Goal: Check status: Check status

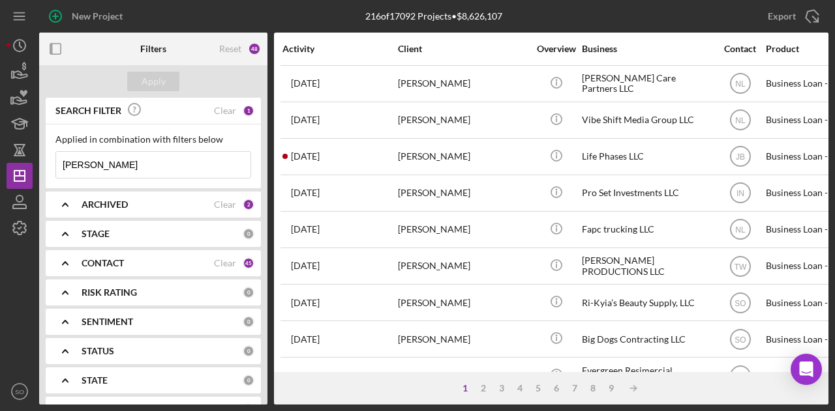
click at [179, 168] on input "[PERSON_NAME]" at bounding box center [153, 165] width 194 height 26
type input "e"
type input "[PERSON_NAME]"
click at [167, 89] on button "Apply" at bounding box center [153, 82] width 52 height 20
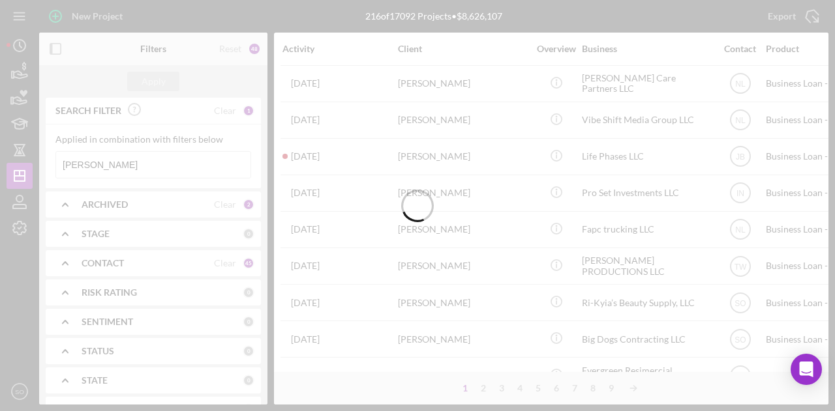
drag, startPoint x: 167, startPoint y: 89, endPoint x: 468, endPoint y: 146, distance: 306.6
click at [468, 146] on div at bounding box center [417, 205] width 835 height 411
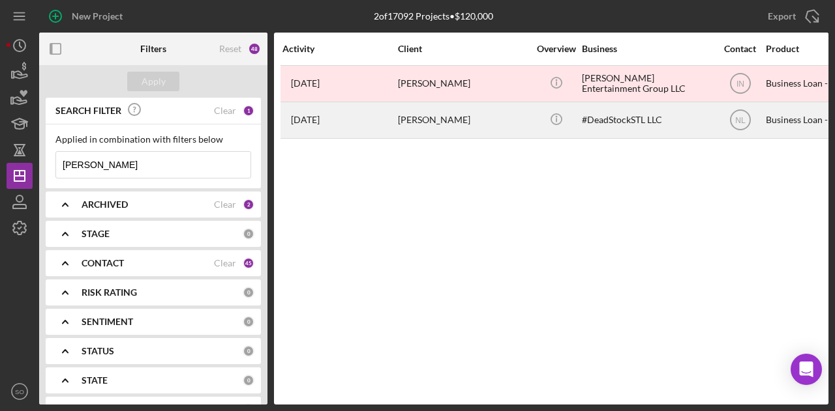
click at [514, 132] on div "[PERSON_NAME]" at bounding box center [463, 120] width 130 height 35
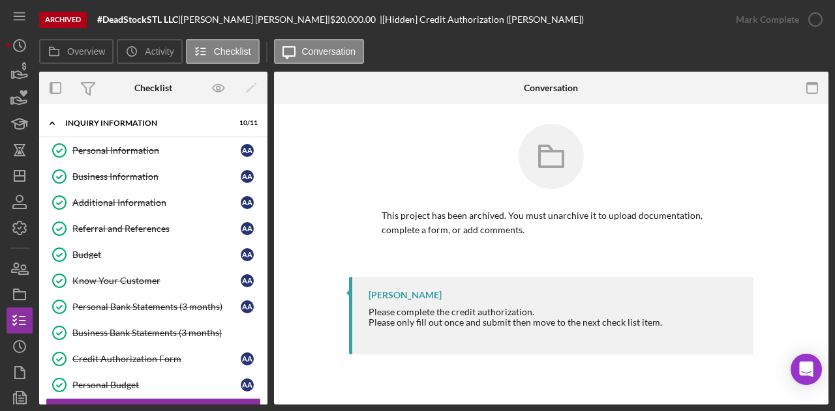
scroll to position [152, 0]
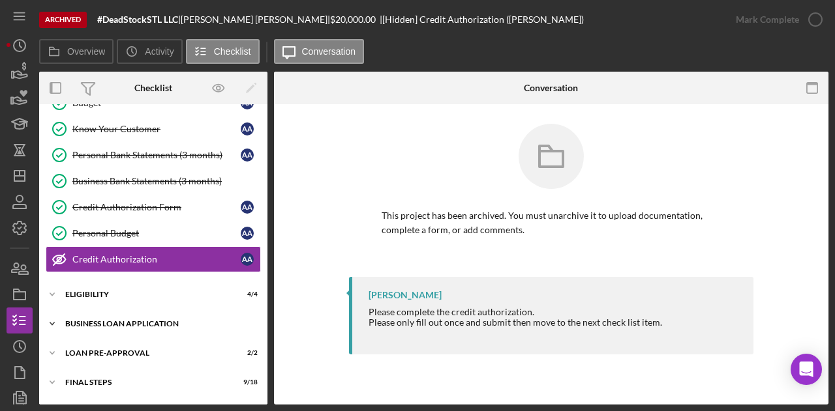
click at [155, 314] on div "Icon/Expander BUSINESS LOAN APPLICATION 20 / 27" at bounding box center [153, 324] width 228 height 26
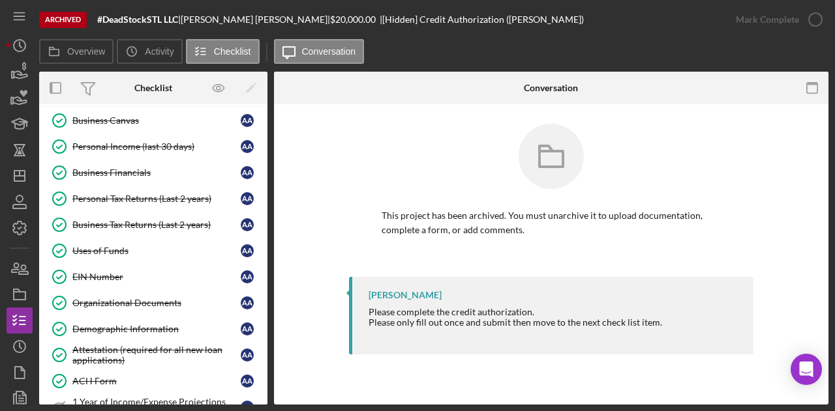
scroll to position [389, 0]
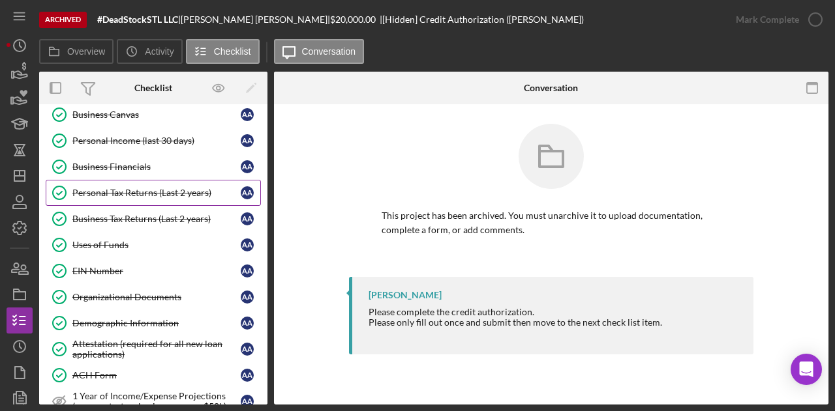
click at [171, 194] on link "Personal Tax Returns (Last 2 years) Personal Tax Returns (Last 2 years) A A" at bounding box center [153, 193] width 215 height 26
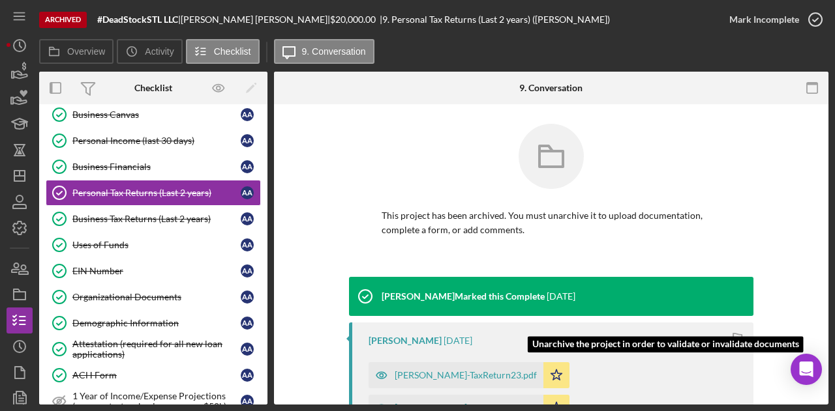
click at [537, 403] on div "[PERSON_NAME]-TaxReturn24.pdf" at bounding box center [466, 408] width 142 height 10
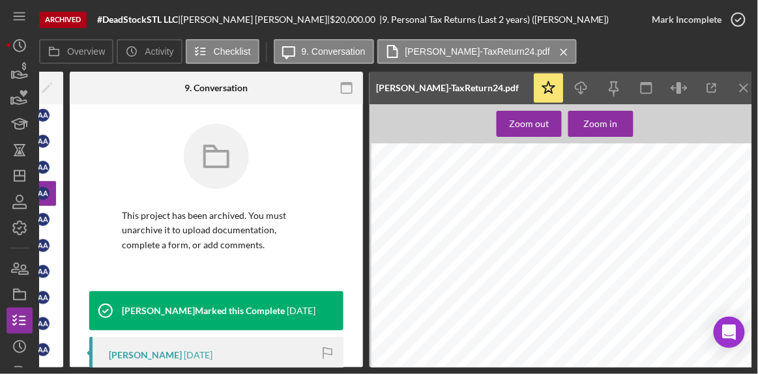
scroll to position [0, 213]
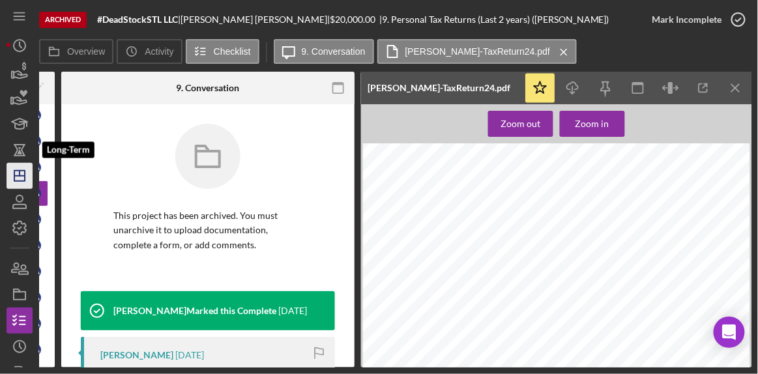
click at [20, 175] on line "button" at bounding box center [20, 173] width 0 height 5
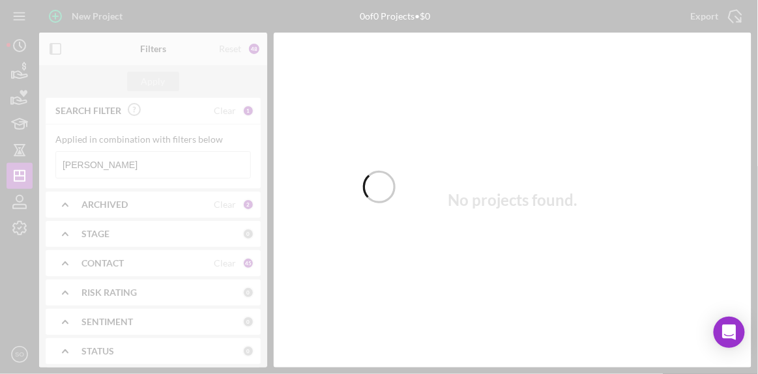
click at [113, 156] on div at bounding box center [379, 187] width 758 height 374
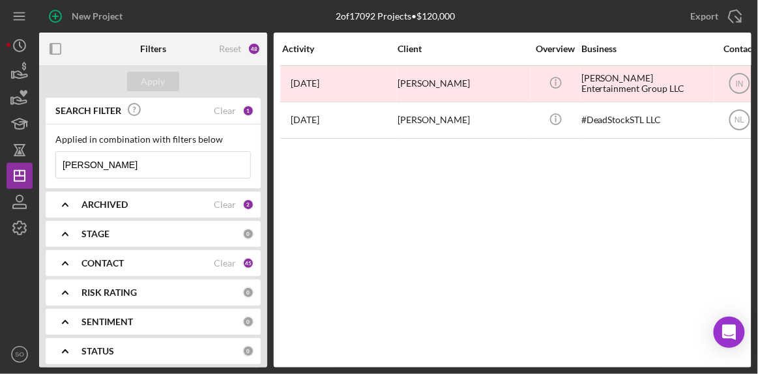
click at [105, 163] on input "[PERSON_NAME]" at bounding box center [153, 165] width 194 height 26
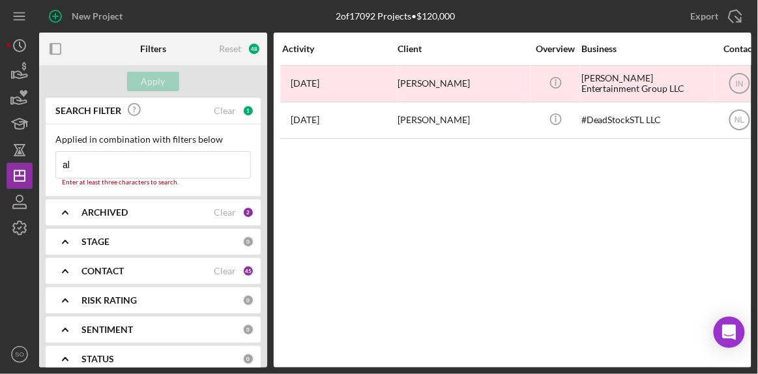
type input "a"
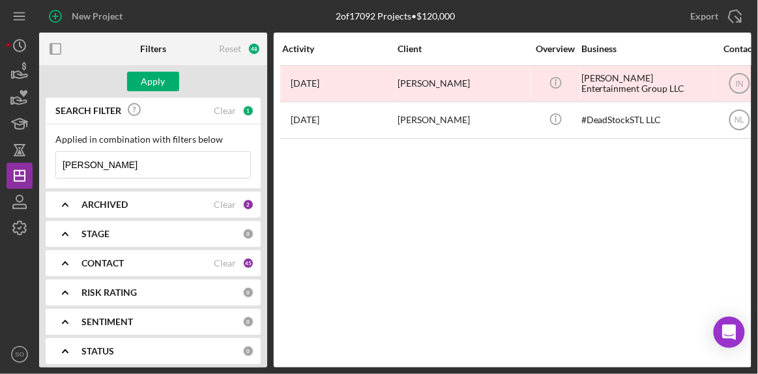
type input "reedus"
click at [158, 85] on div "Apply" at bounding box center [154, 82] width 24 height 20
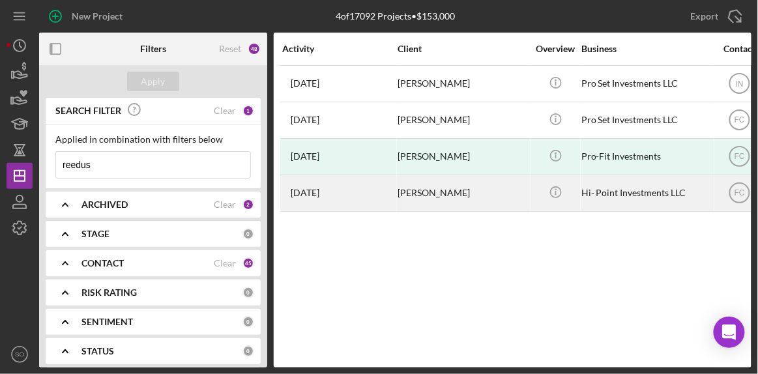
click at [442, 195] on div "[PERSON_NAME]" at bounding box center [463, 193] width 130 height 35
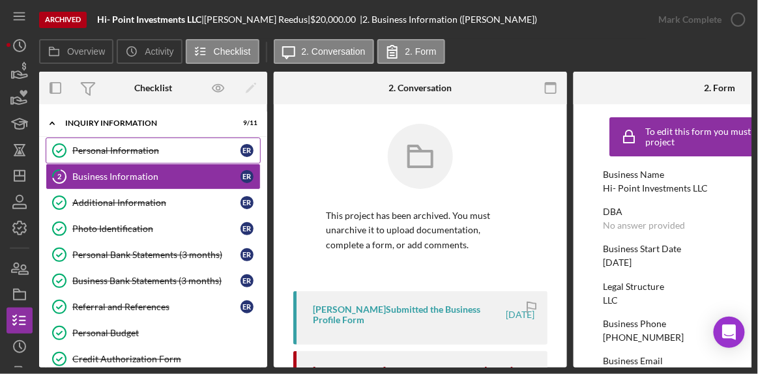
click at [138, 152] on div "Personal Information" at bounding box center [156, 150] width 168 height 10
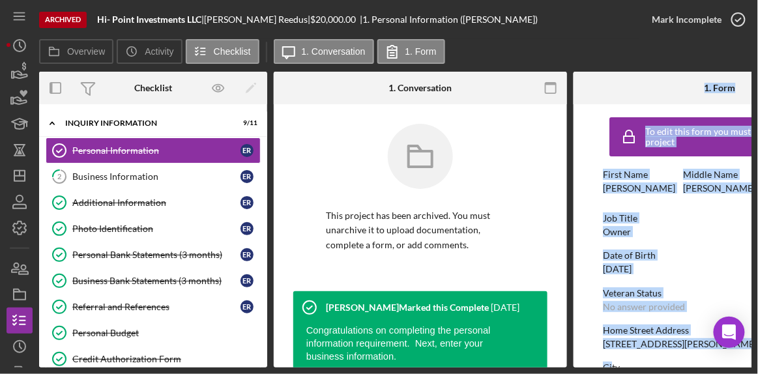
drag, startPoint x: 569, startPoint y: 367, endPoint x: 611, endPoint y: 364, distance: 42.5
click at [611, 364] on div "Archived Hi- Point Investments LLC | [PERSON_NAME] | $20,000.00 | 1. Personal I…" at bounding box center [379, 187] width 758 height 374
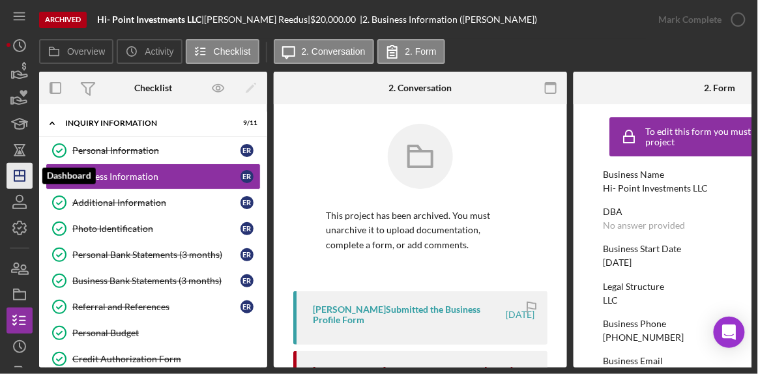
click at [23, 179] on icon "Icon/Dashboard" at bounding box center [19, 176] width 33 height 33
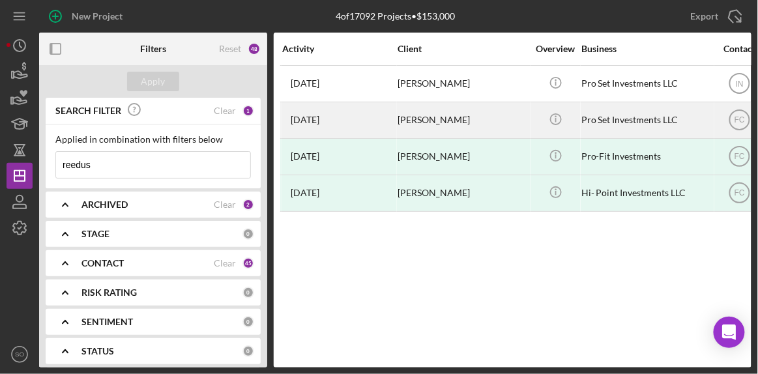
click at [438, 121] on div "[PERSON_NAME]" at bounding box center [463, 120] width 130 height 35
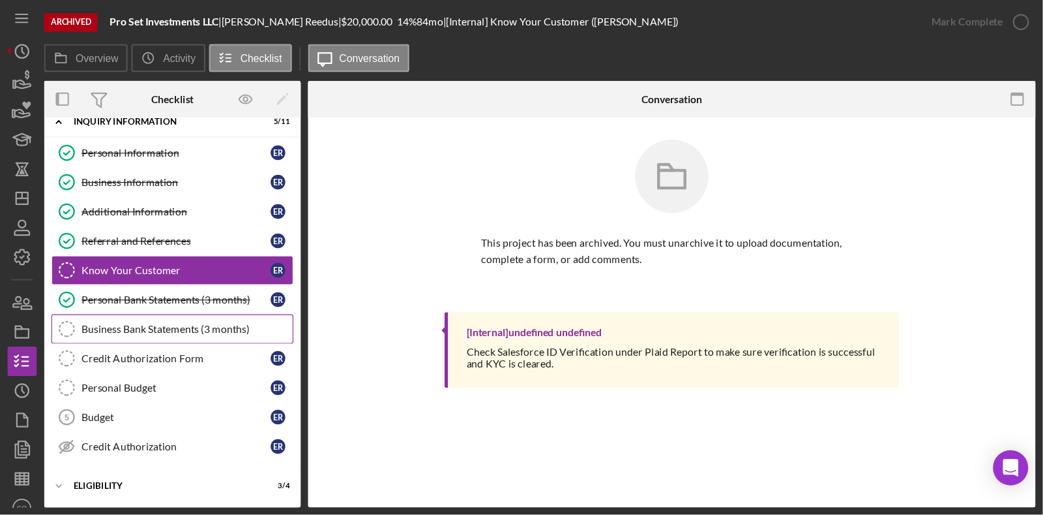
scroll to position [15, 0]
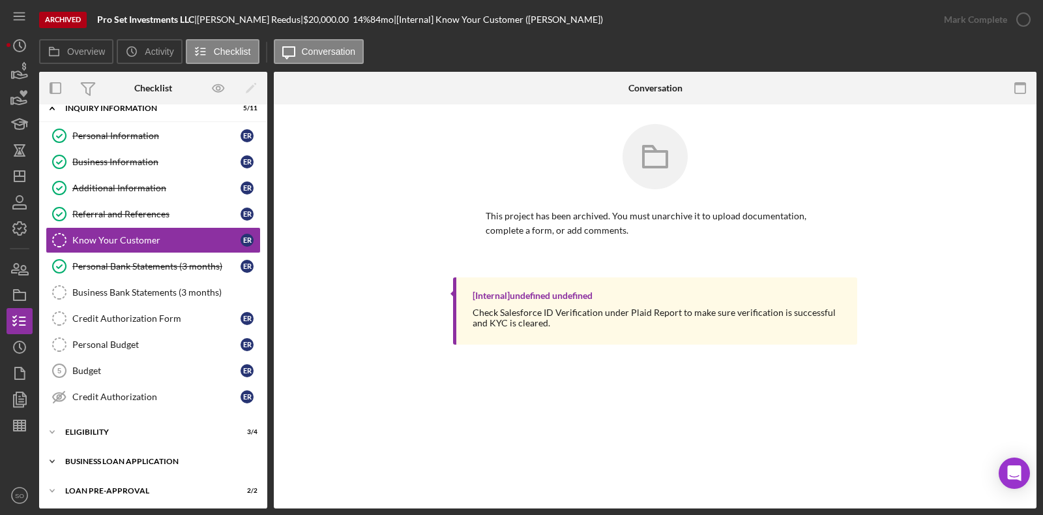
click at [160, 411] on div "BUSINESS LOAN APPLICATION" at bounding box center [158, 461] width 186 height 8
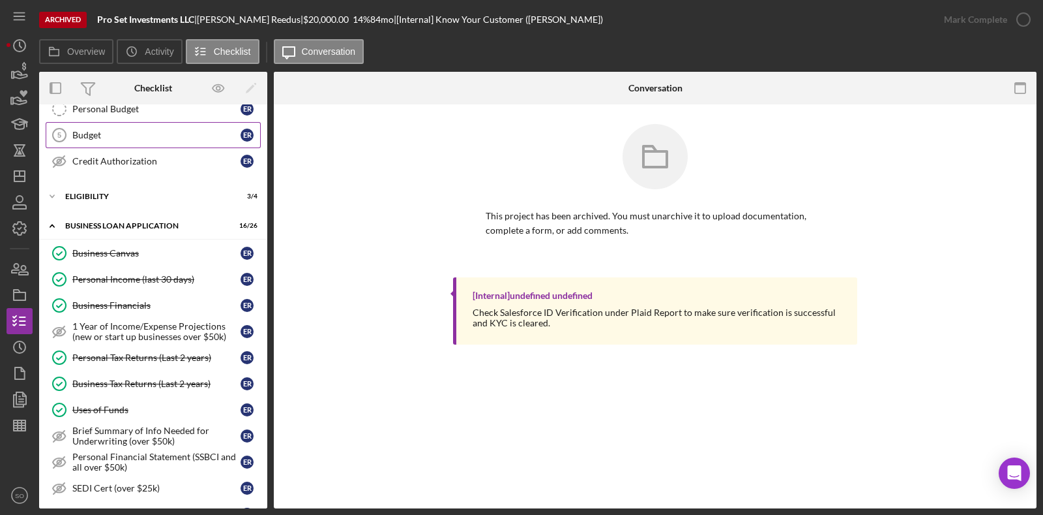
scroll to position [257, 0]
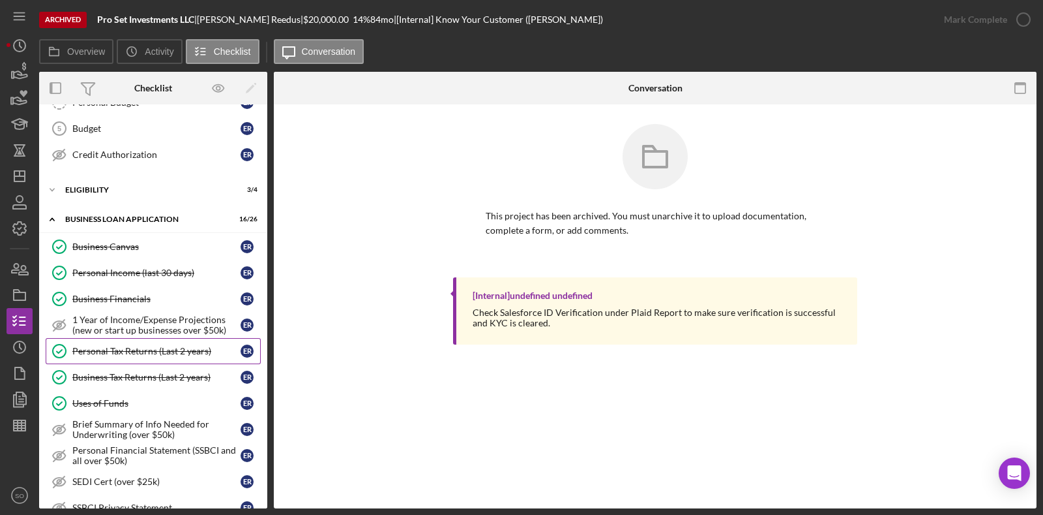
click at [155, 340] on link "Personal Tax Returns (Last 2 years) Personal Tax Returns (Last 2 years) E R" at bounding box center [153, 351] width 215 height 26
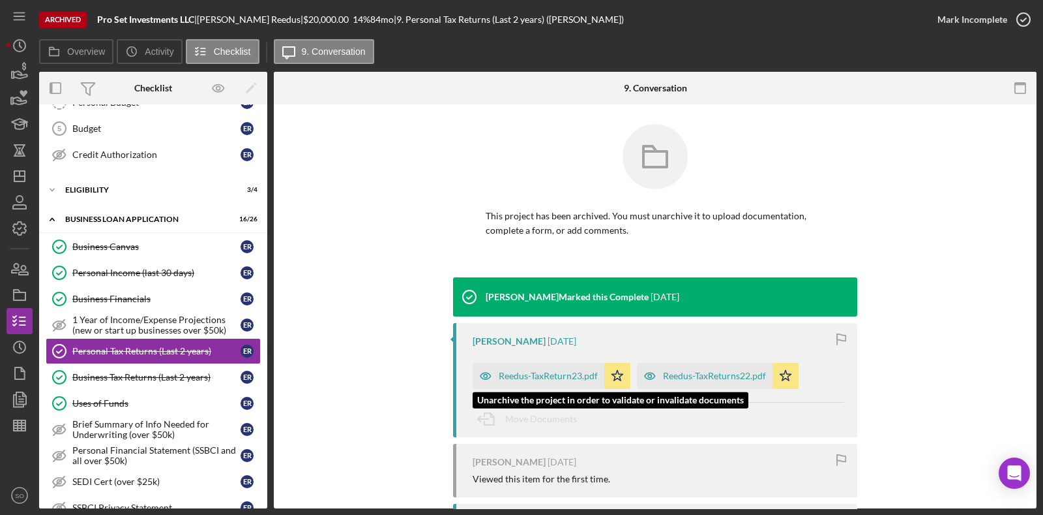
click at [561, 374] on div "Reedus-TaxReturn23.pdf" at bounding box center [548, 375] width 99 height 10
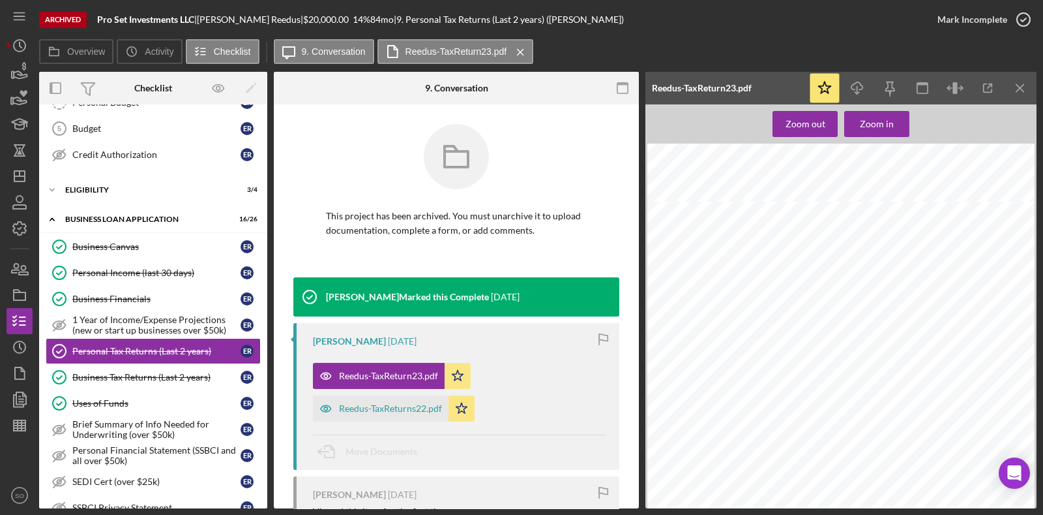
scroll to position [597, 0]
click at [23, 174] on icon "Icon/Dashboard" at bounding box center [19, 176] width 33 height 33
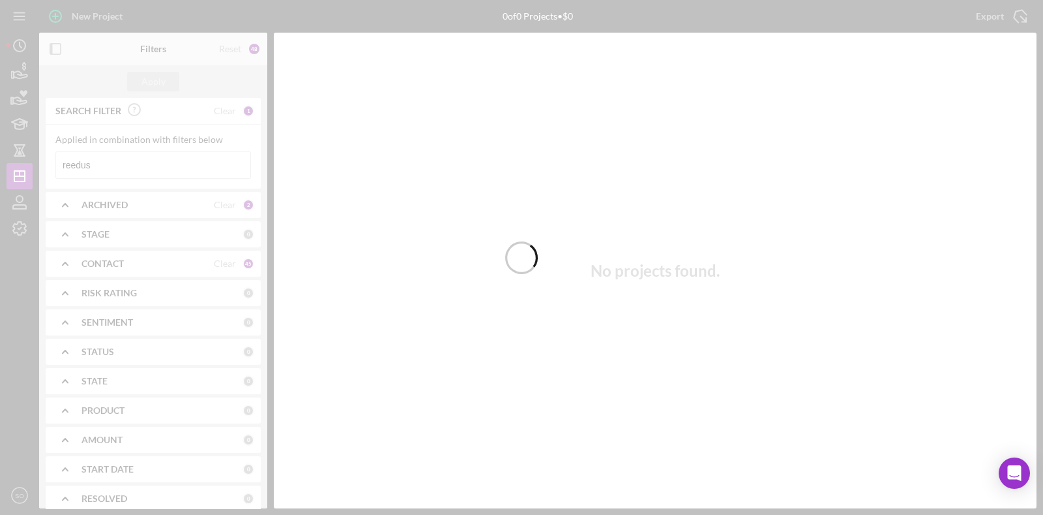
click at [129, 164] on div at bounding box center [521, 257] width 1043 height 515
click at [130, 166] on div at bounding box center [521, 257] width 1043 height 515
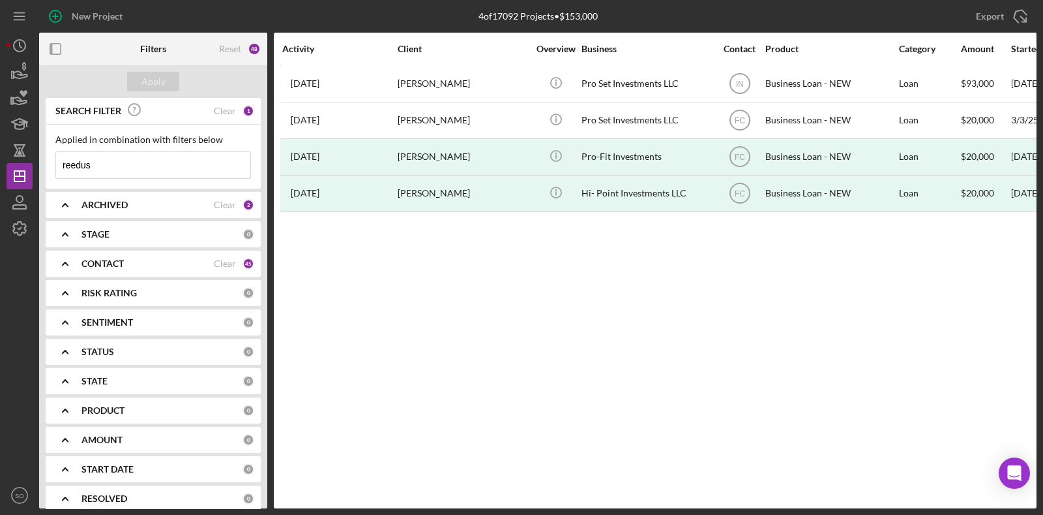
click at [130, 166] on input "reedus" at bounding box center [153, 165] width 194 height 26
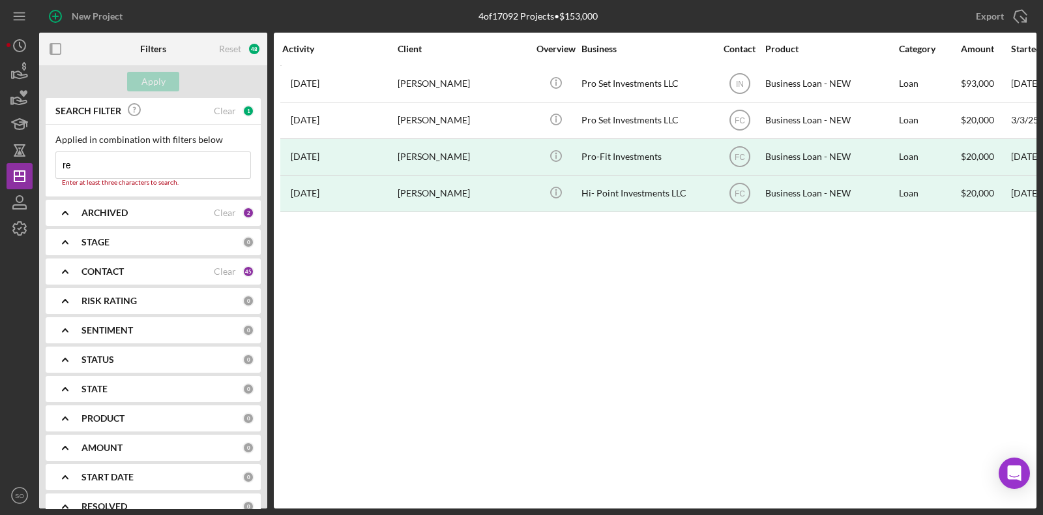
type input "r"
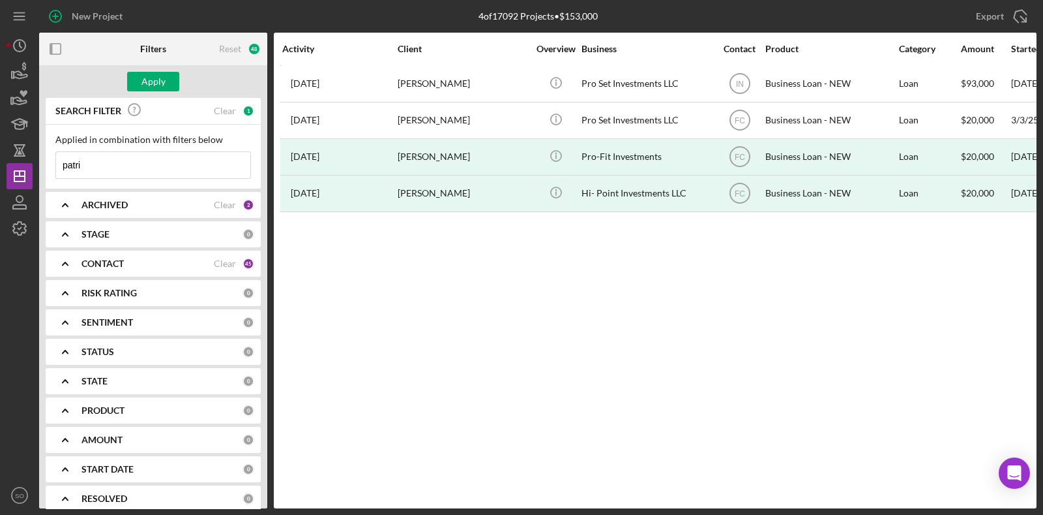
type input "[PERSON_NAME]"
click at [158, 84] on div "Apply" at bounding box center [154, 82] width 24 height 20
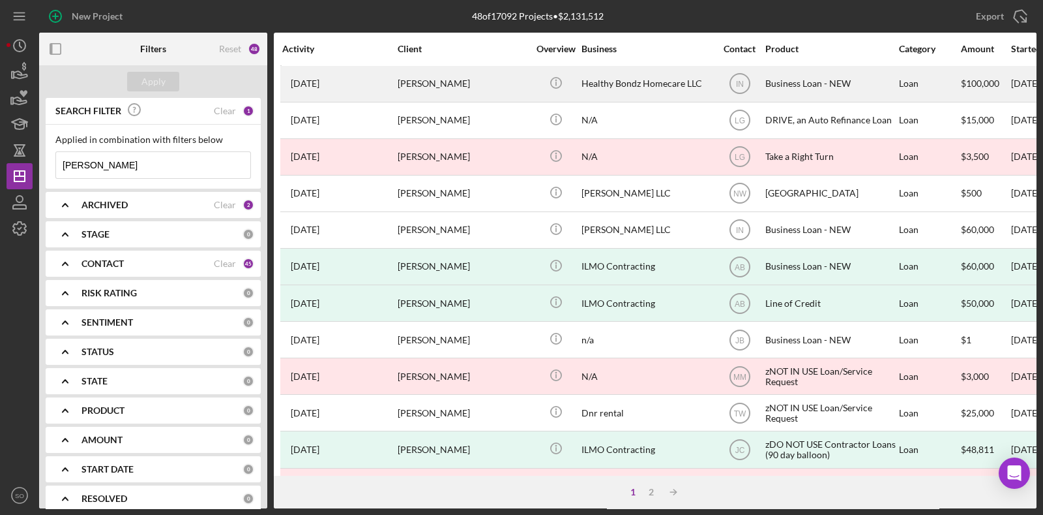
click at [515, 89] on div "[PERSON_NAME]" at bounding box center [463, 84] width 130 height 35
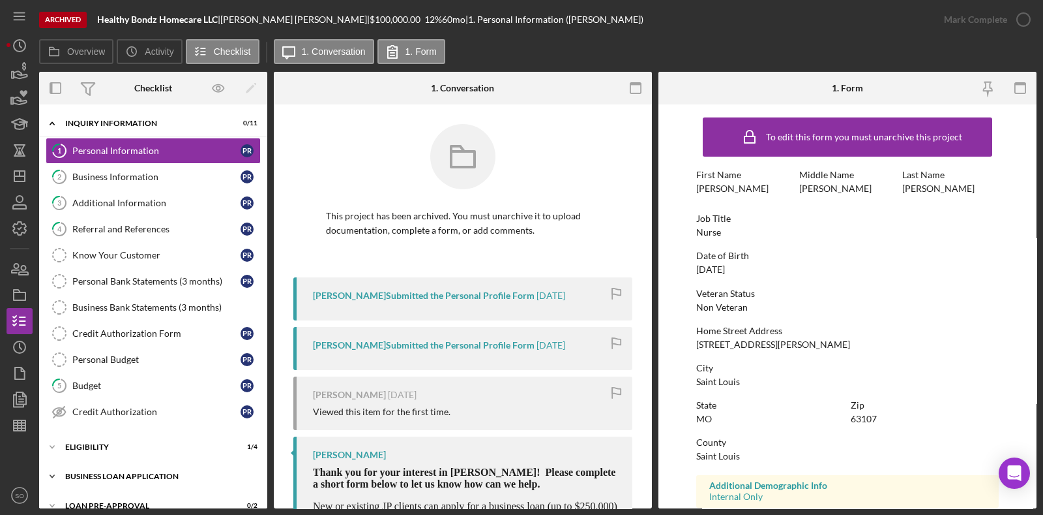
click at [160, 411] on div "Icon/Expander BUSINESS LOAN APPLICATION 0 / 27" at bounding box center [153, 476] width 228 height 26
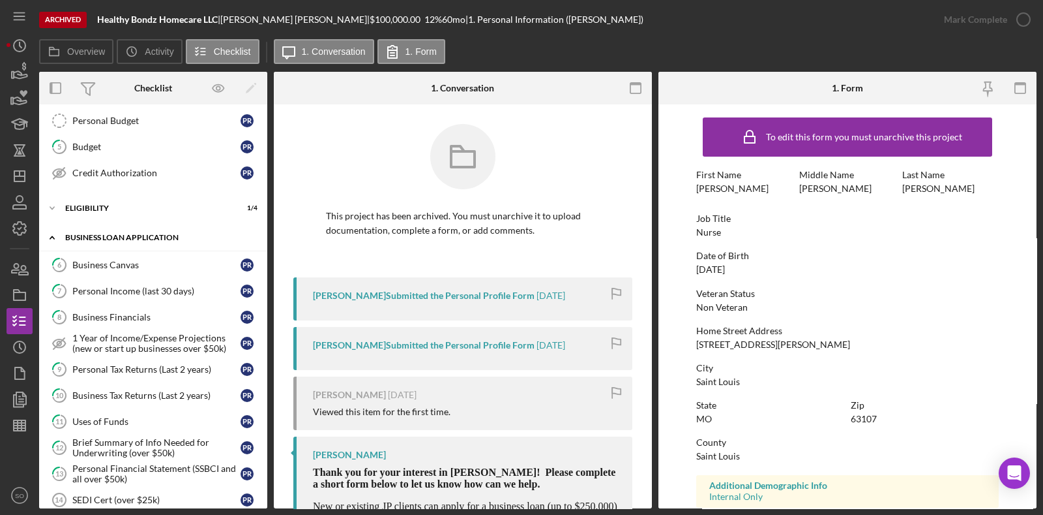
scroll to position [244, 0]
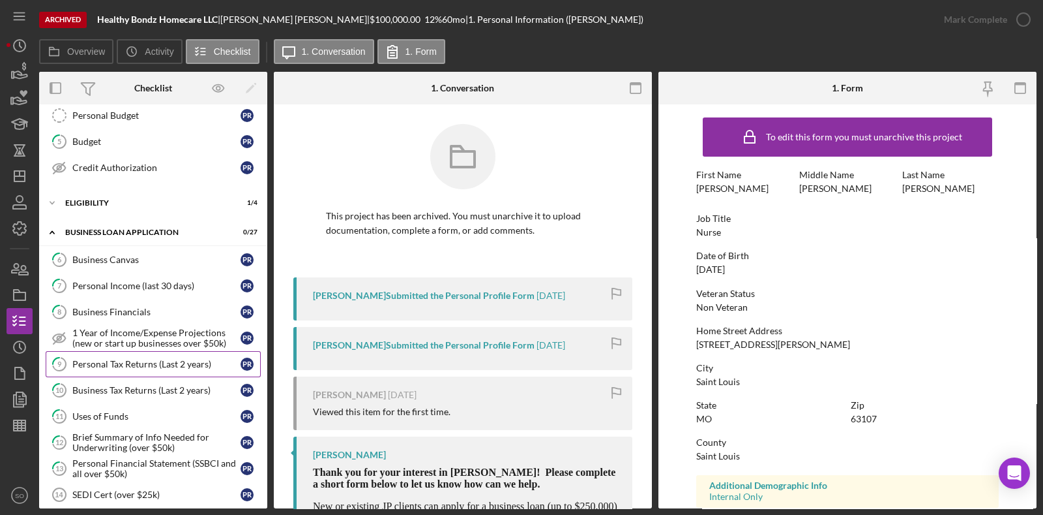
click at [160, 360] on div "Personal Tax Returns (Last 2 years)" at bounding box center [156, 364] width 168 height 10
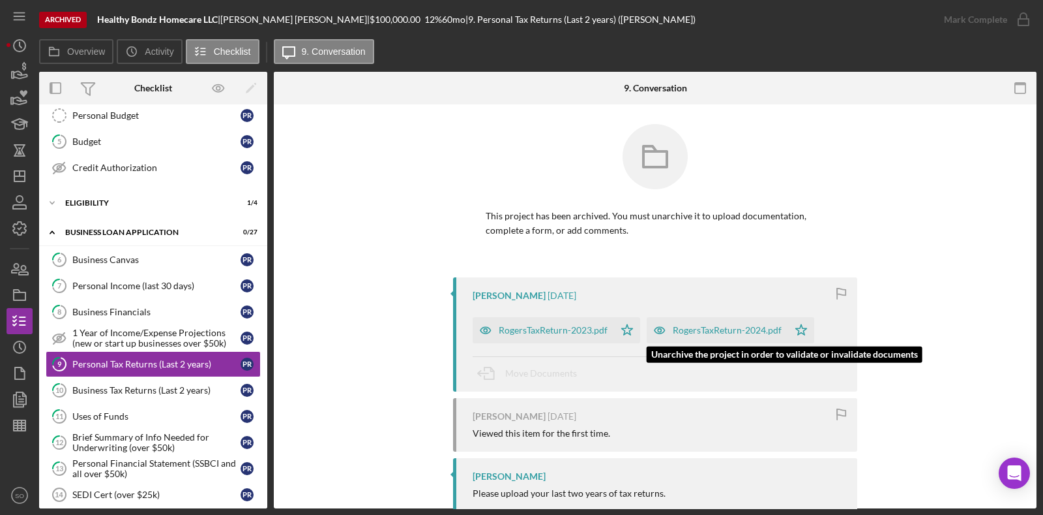
click at [708, 337] on div "RogersTaxReturn-2024.pdf" at bounding box center [718, 330] width 142 height 26
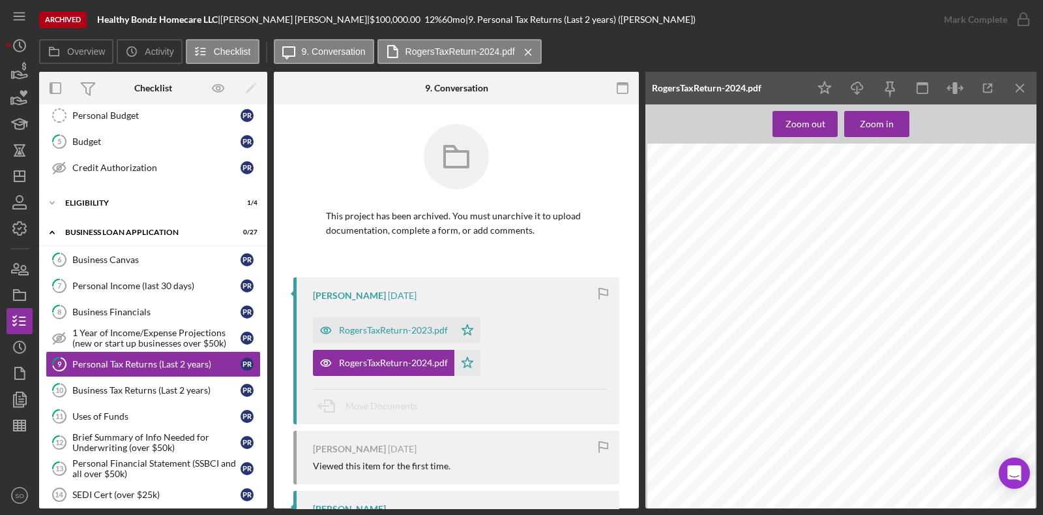
scroll to position [642, 0]
click at [22, 171] on polygon "button" at bounding box center [19, 176] width 10 height 10
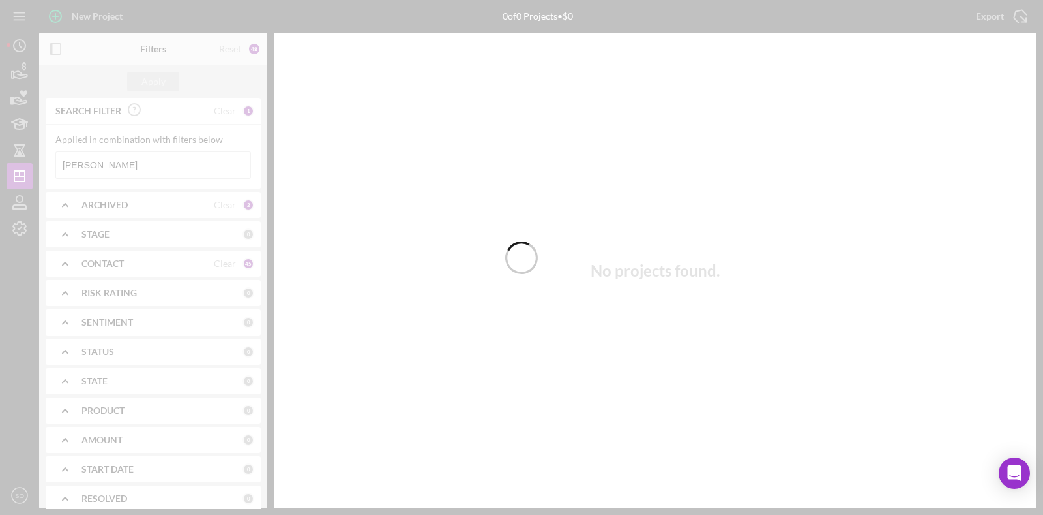
click at [141, 164] on div at bounding box center [521, 257] width 1043 height 515
click at [141, 164] on input "[PERSON_NAME]" at bounding box center [153, 165] width 194 height 26
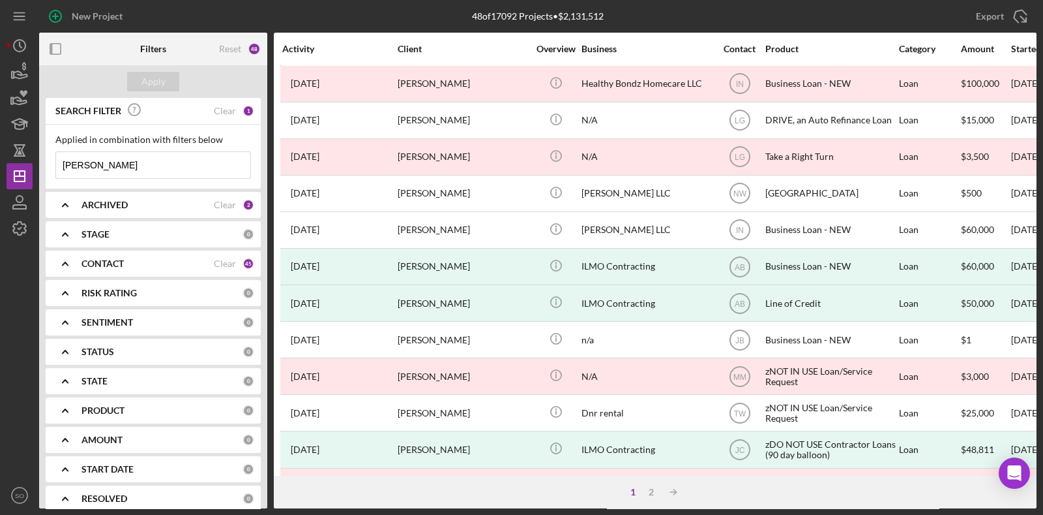
click at [141, 164] on input "[PERSON_NAME]" at bounding box center [153, 165] width 194 height 26
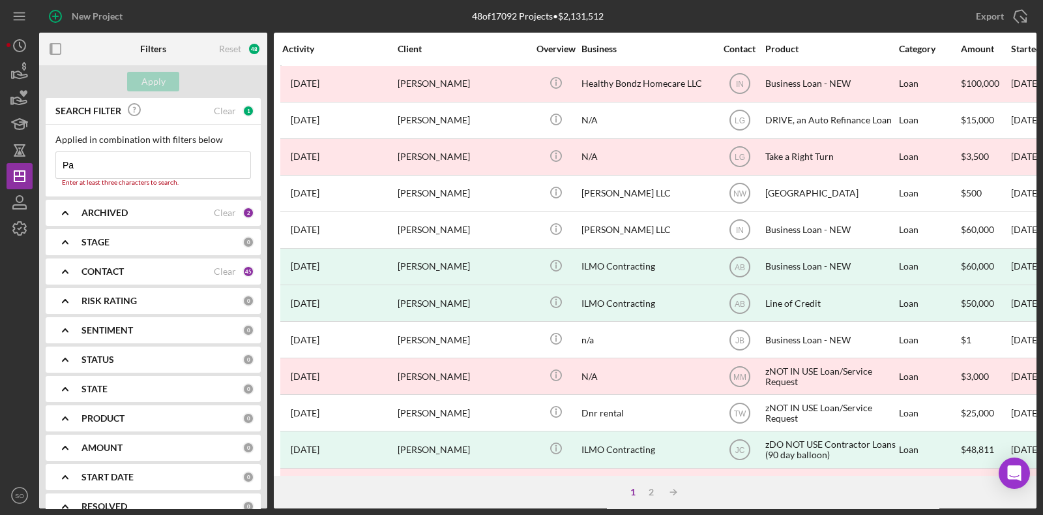
type input "P"
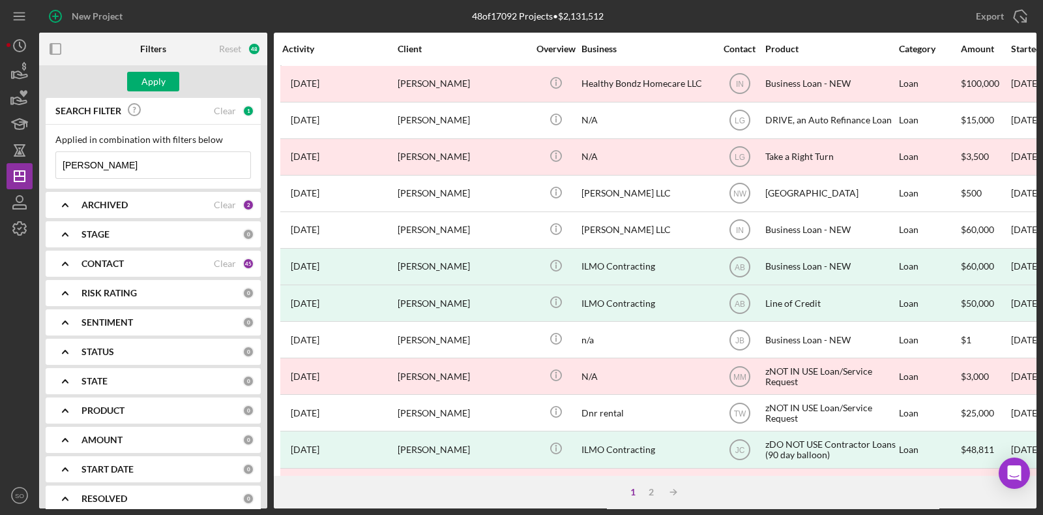
type input "[PERSON_NAME]"
click at [166, 79] on button "Apply" at bounding box center [153, 82] width 52 height 20
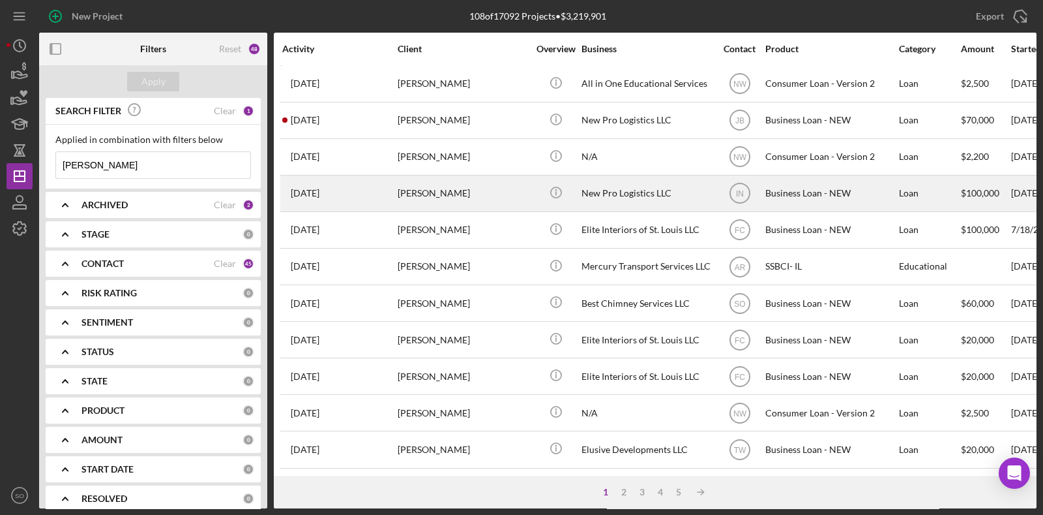
click at [492, 192] on div "[PERSON_NAME]" at bounding box center [463, 193] width 130 height 35
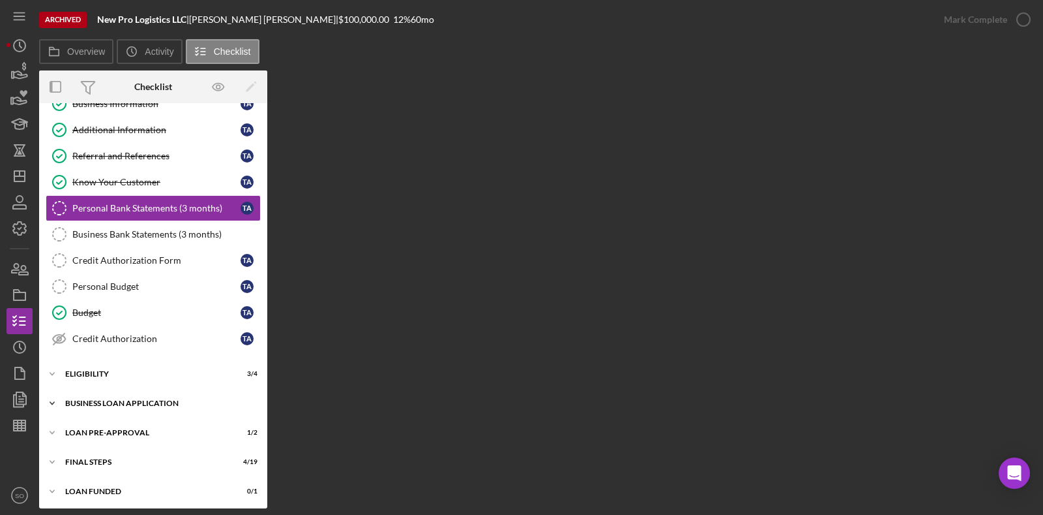
scroll to position [71, 0]
click at [159, 406] on div "Icon/Expander BUSINESS LOAN APPLICATION 20 / 27" at bounding box center [153, 404] width 228 height 26
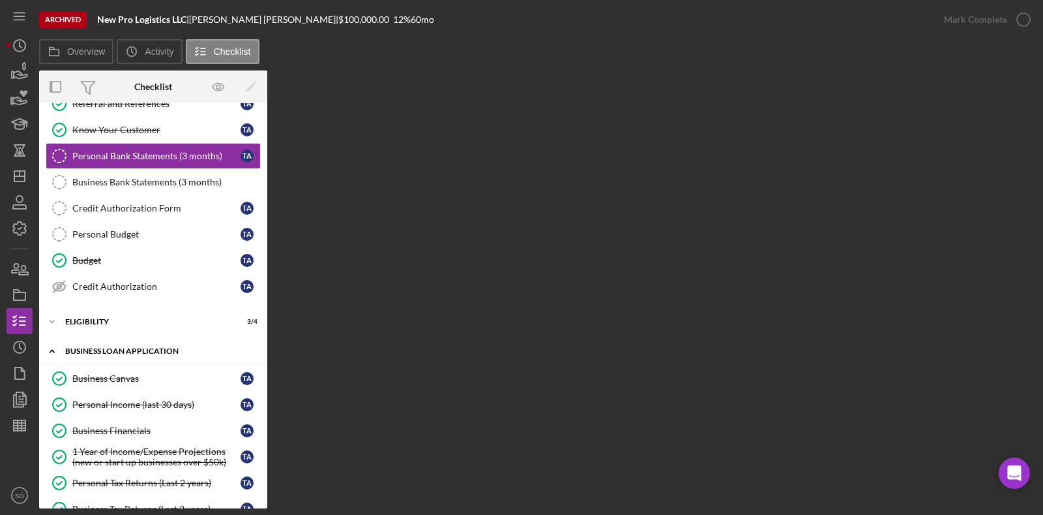
scroll to position [211, 0]
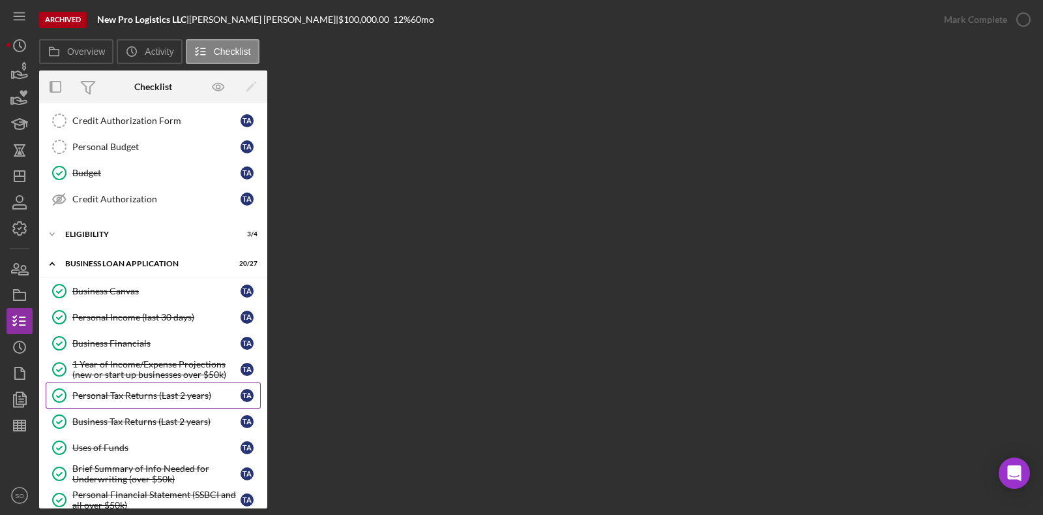
click at [151, 390] on div "Personal Tax Returns (Last 2 years)" at bounding box center [156, 395] width 168 height 10
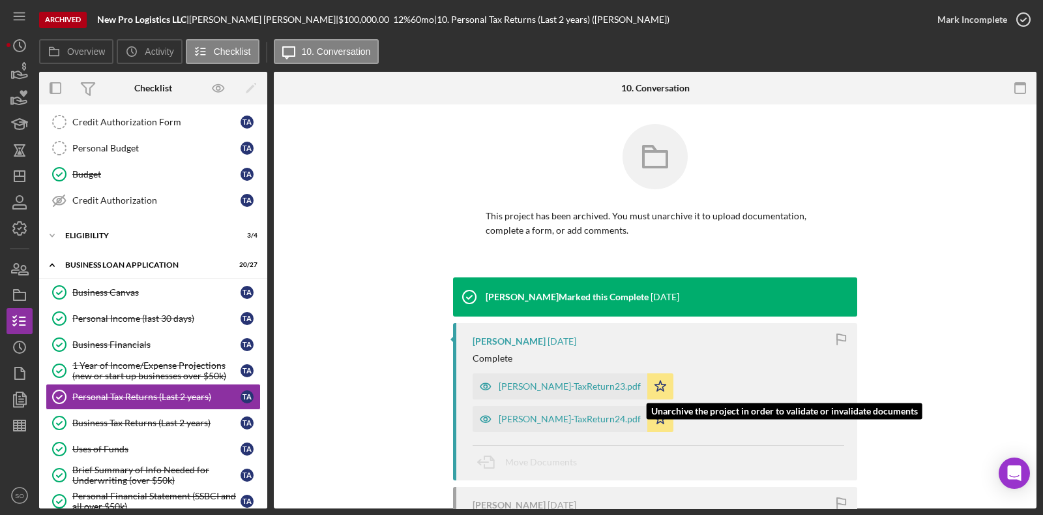
click at [641, 411] on div "[PERSON_NAME]-TaxReturn24.pdf" at bounding box center [570, 418] width 142 height 10
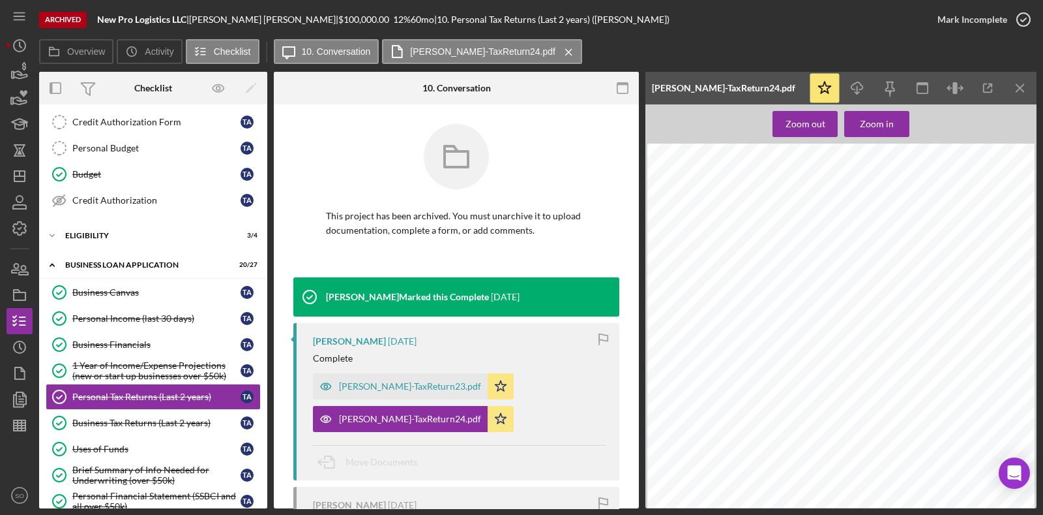
scroll to position [649, 0]
click at [26, 178] on icon "Icon/Dashboard" at bounding box center [19, 176] width 33 height 33
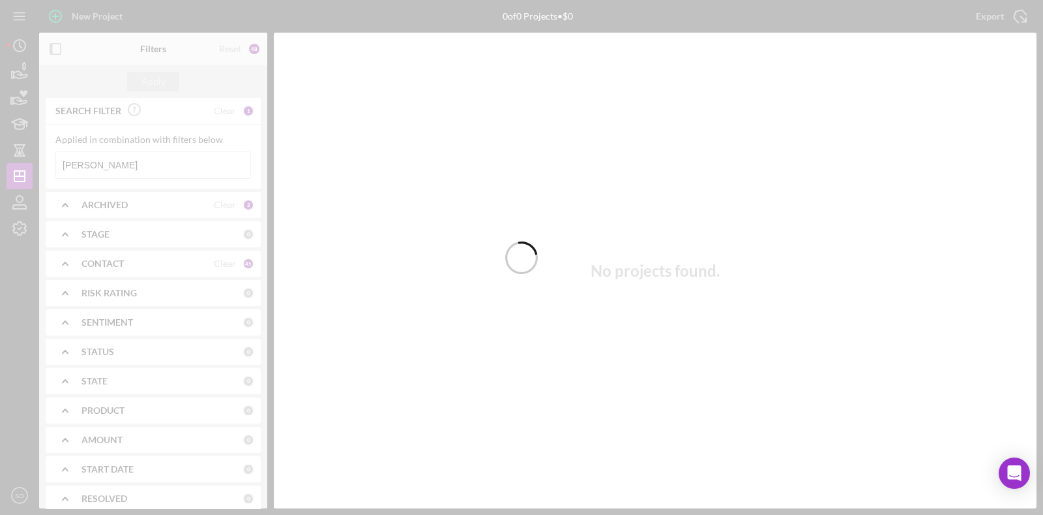
click at [155, 161] on div at bounding box center [521, 257] width 1043 height 515
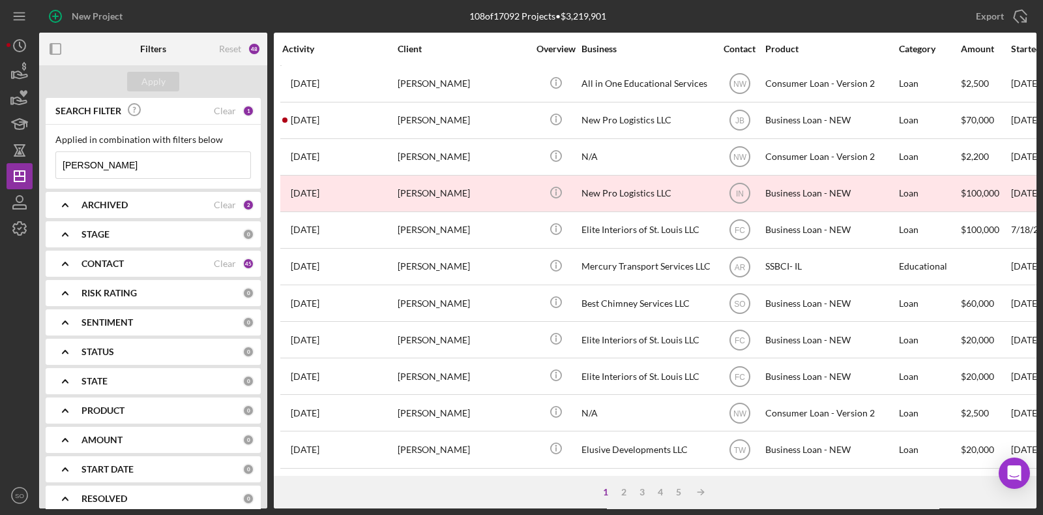
click at [155, 161] on input "[PERSON_NAME]" at bounding box center [153, 165] width 194 height 26
type input "T"
type input "[PERSON_NAME]"
click at [160, 83] on div "Apply" at bounding box center [154, 82] width 24 height 20
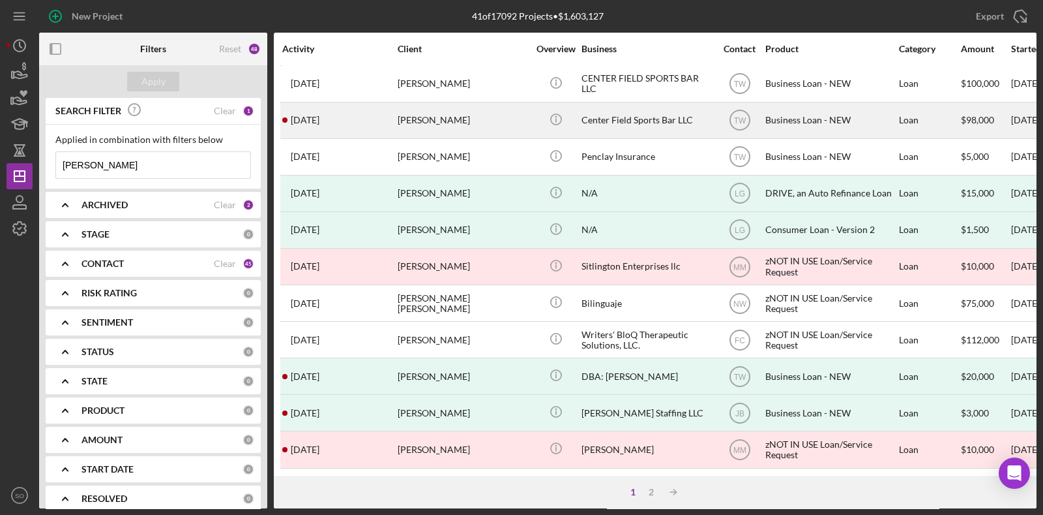
click at [470, 123] on div "[PERSON_NAME]" at bounding box center [463, 120] width 130 height 35
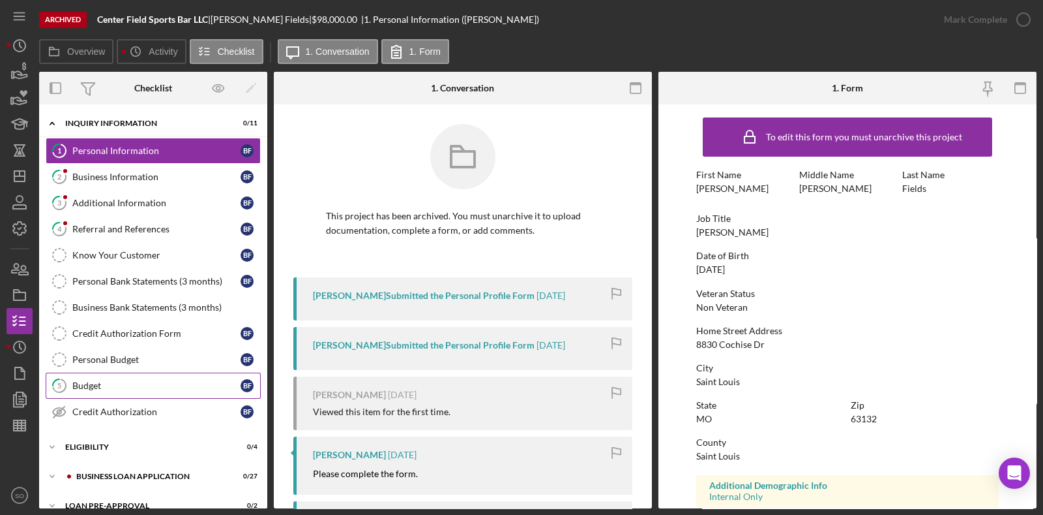
scroll to position [74, 0]
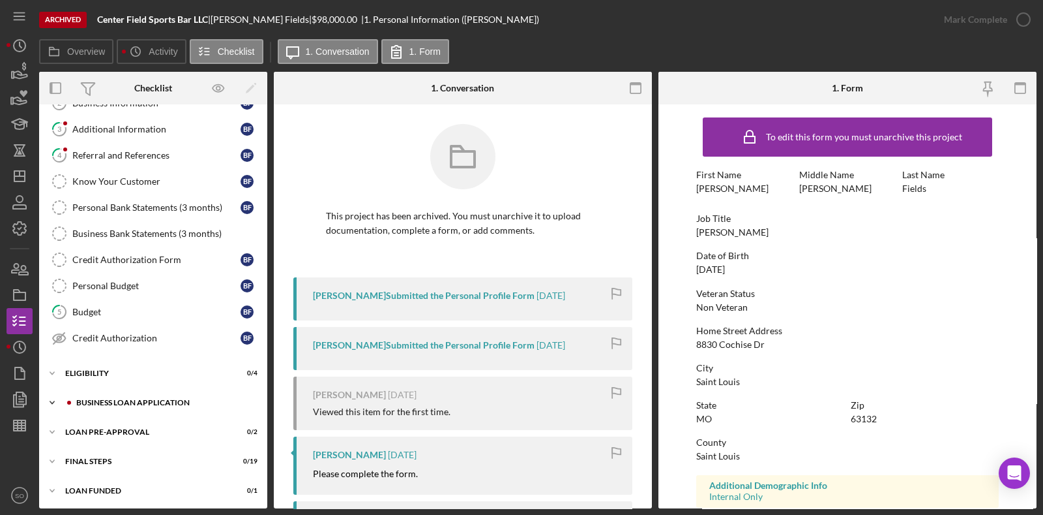
click at [154, 398] on div "BUSINESS LOAN APPLICATION" at bounding box center [163, 402] width 175 height 8
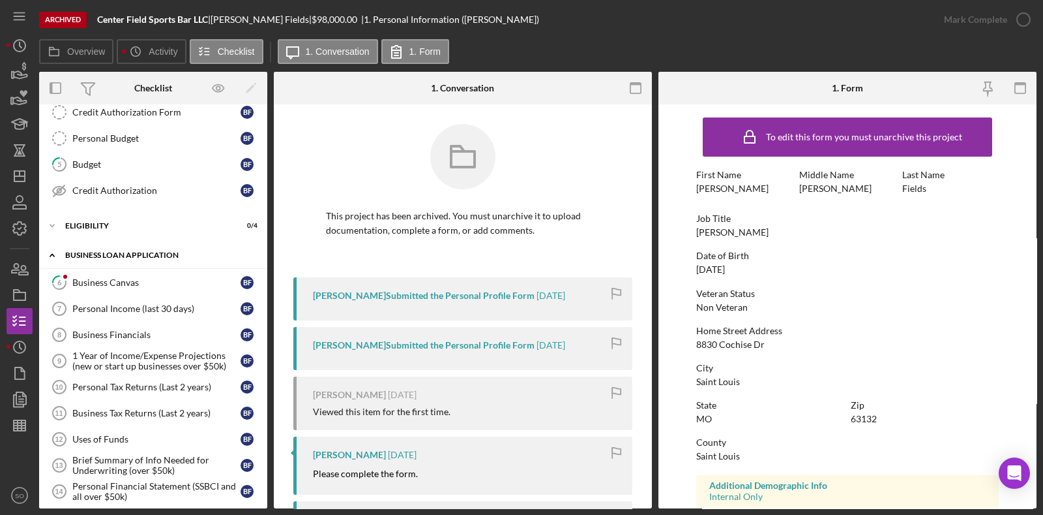
scroll to position [235, 0]
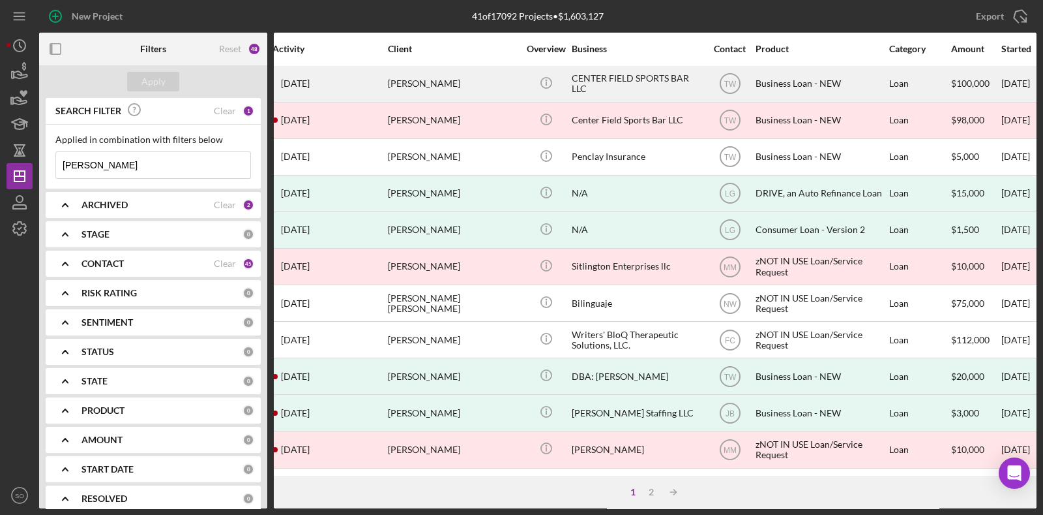
scroll to position [0, 5]
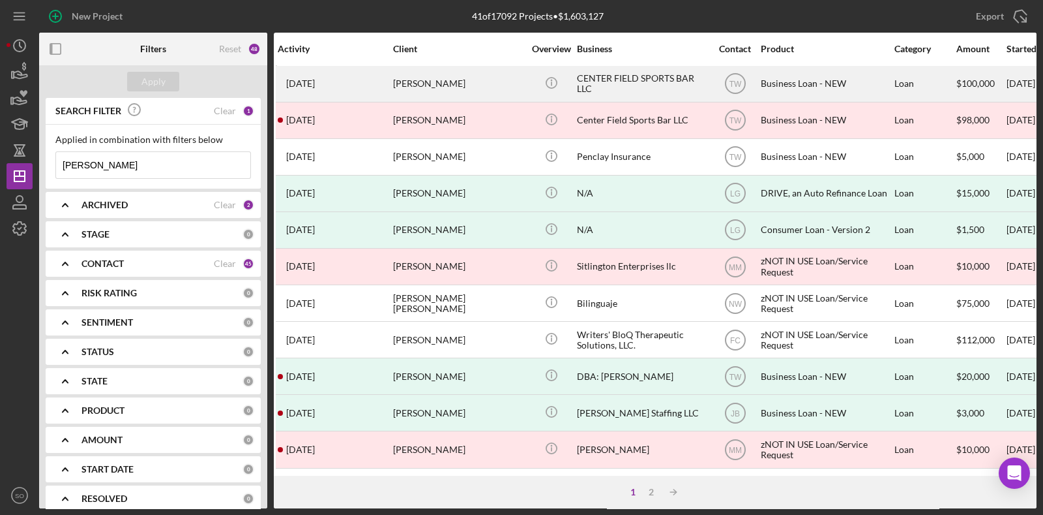
click at [475, 85] on div "[PERSON_NAME]" at bounding box center [458, 84] width 130 height 35
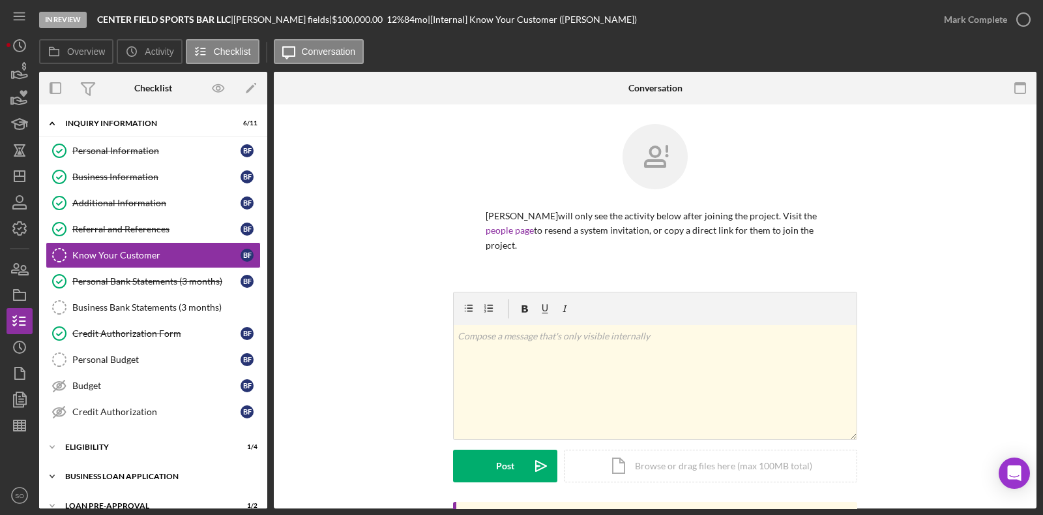
click at [173, 411] on div "Icon/Expander BUSINESS LOAN APPLICATION 9 / 27" at bounding box center [153, 476] width 228 height 26
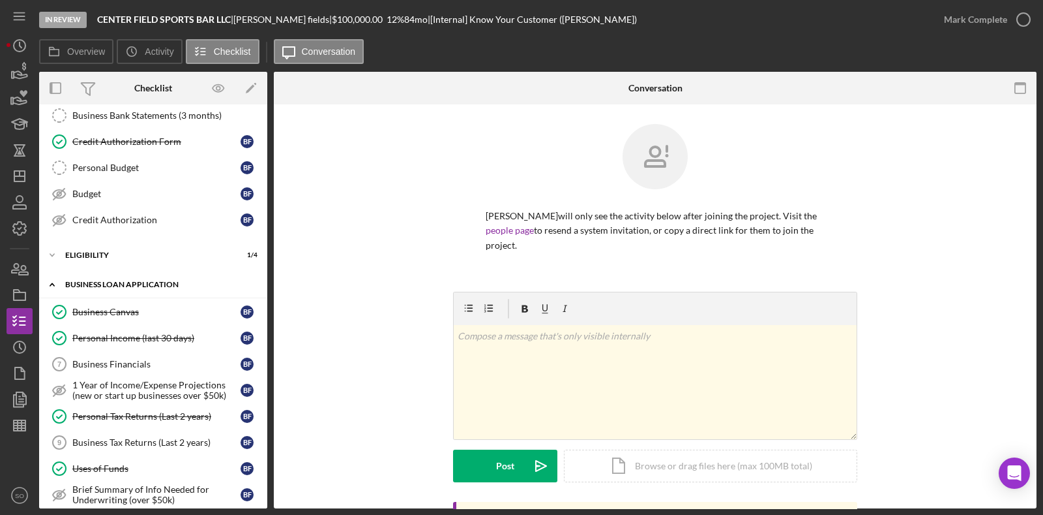
scroll to position [205, 0]
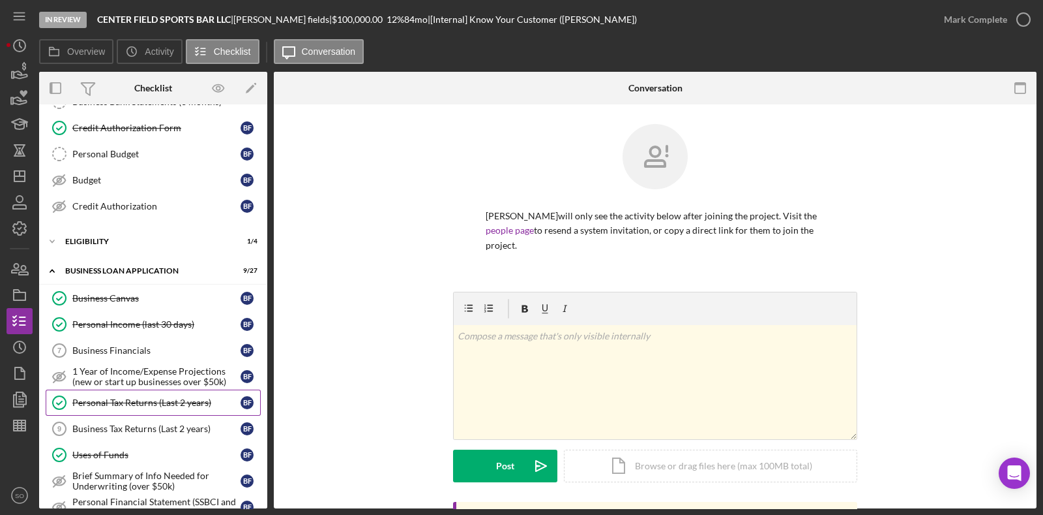
click at [172, 399] on div "Personal Tax Returns (Last 2 years)" at bounding box center [156, 402] width 168 height 10
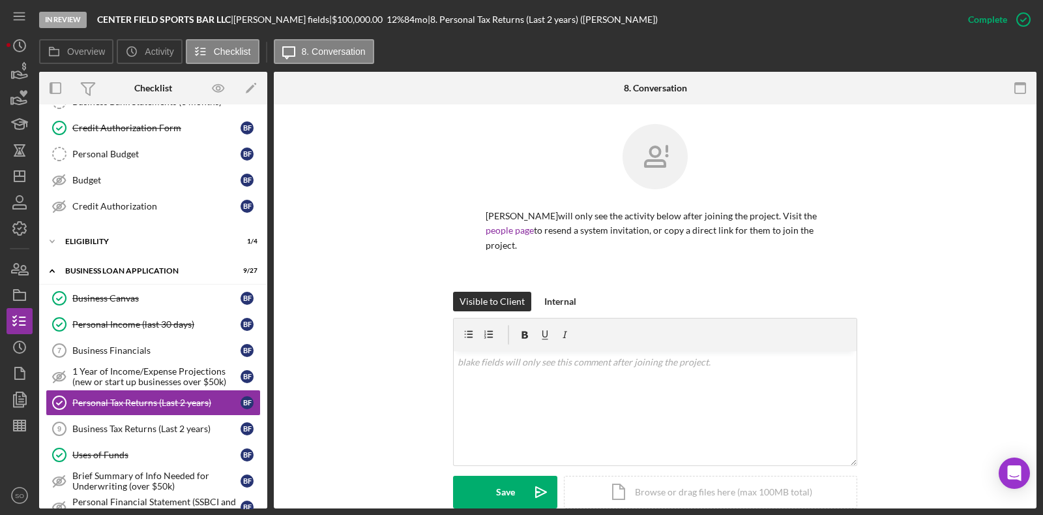
scroll to position [254, 0]
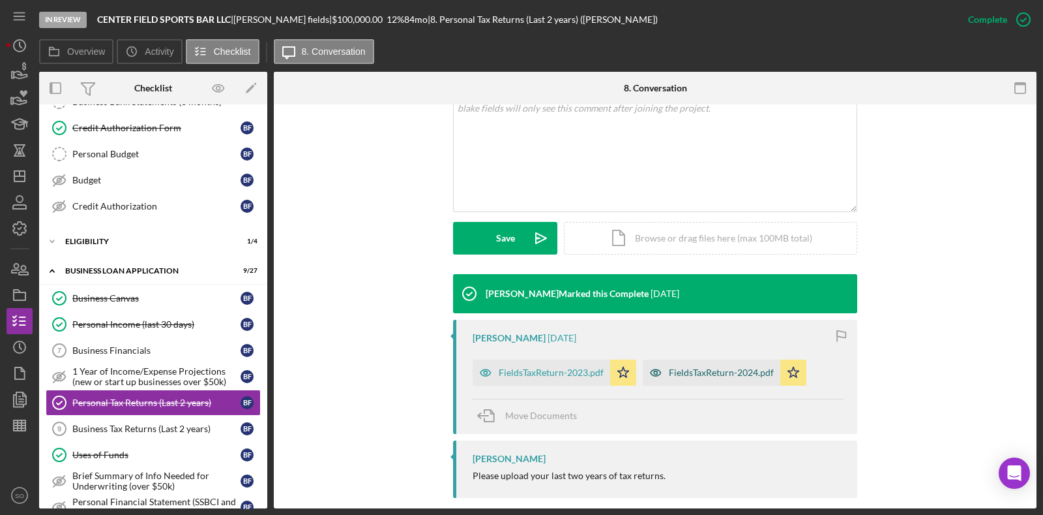
click at [696, 367] on div "FieldsTaxReturn-2024.pdf" at bounding box center [721, 372] width 105 height 10
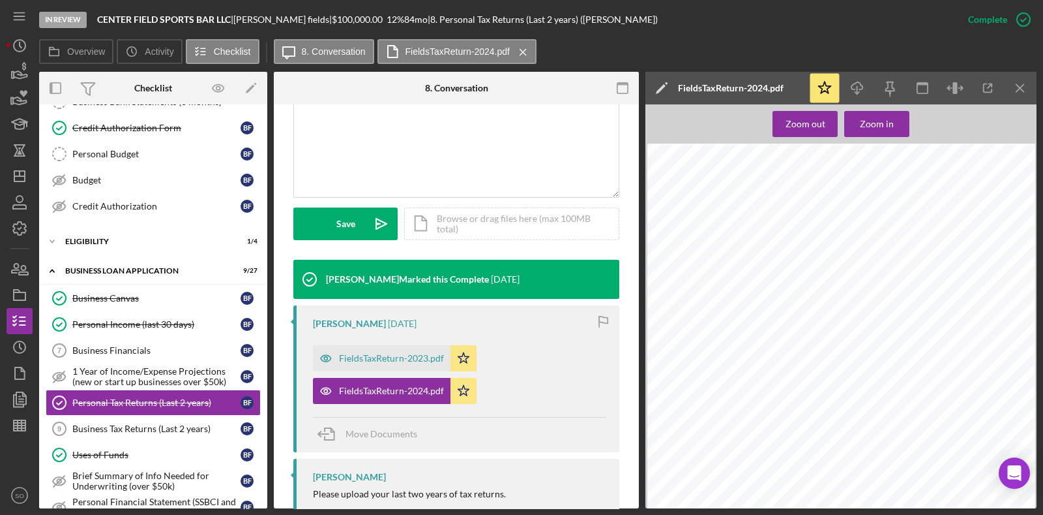
scroll to position [661, 0]
click at [20, 174] on line "button" at bounding box center [20, 173] width 0 height 5
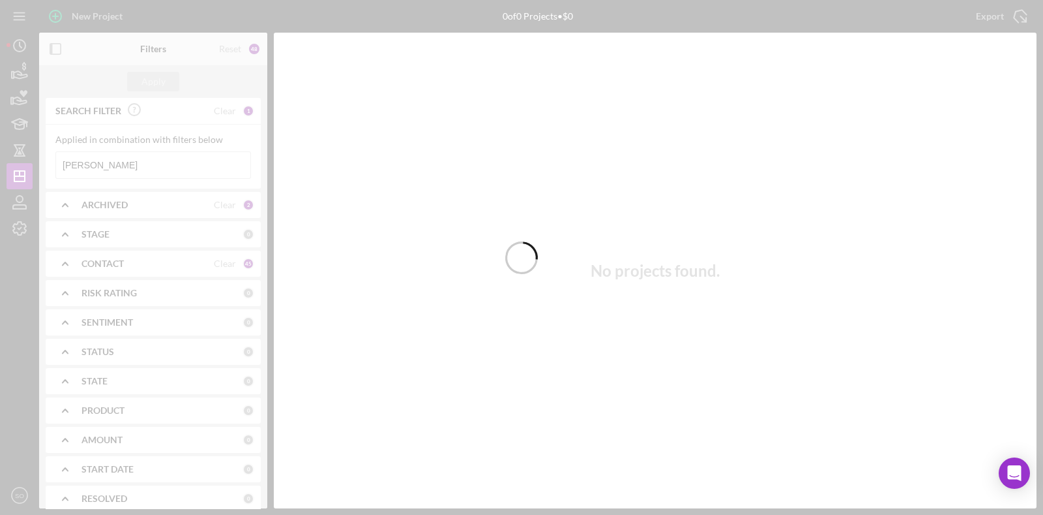
click at [143, 168] on div at bounding box center [521, 257] width 1043 height 515
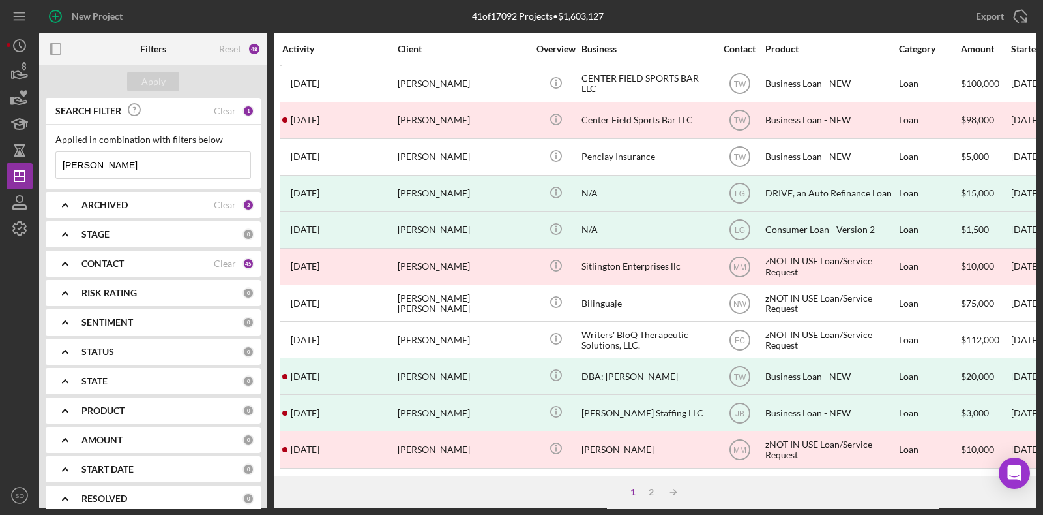
click at [143, 168] on input "[PERSON_NAME]" at bounding box center [153, 165] width 194 height 26
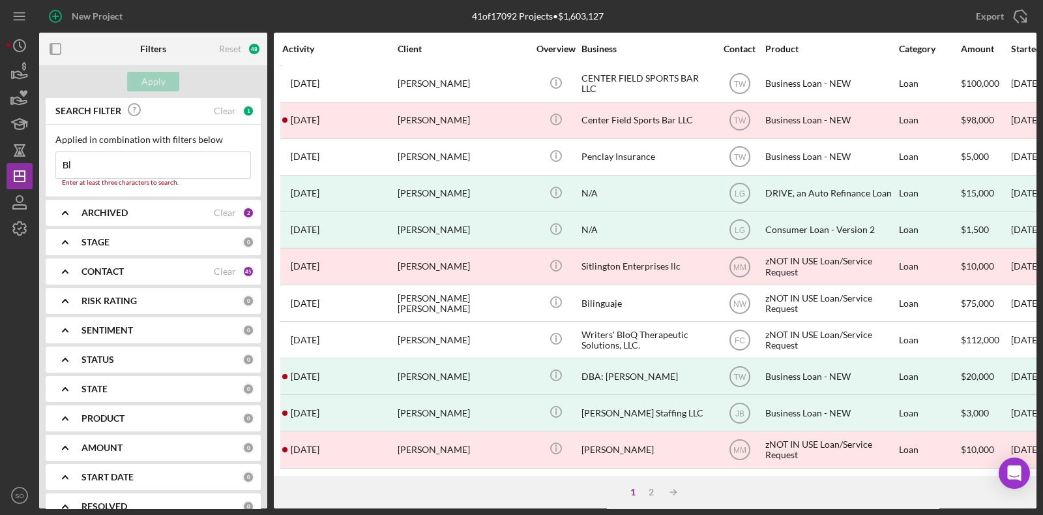
type input "B"
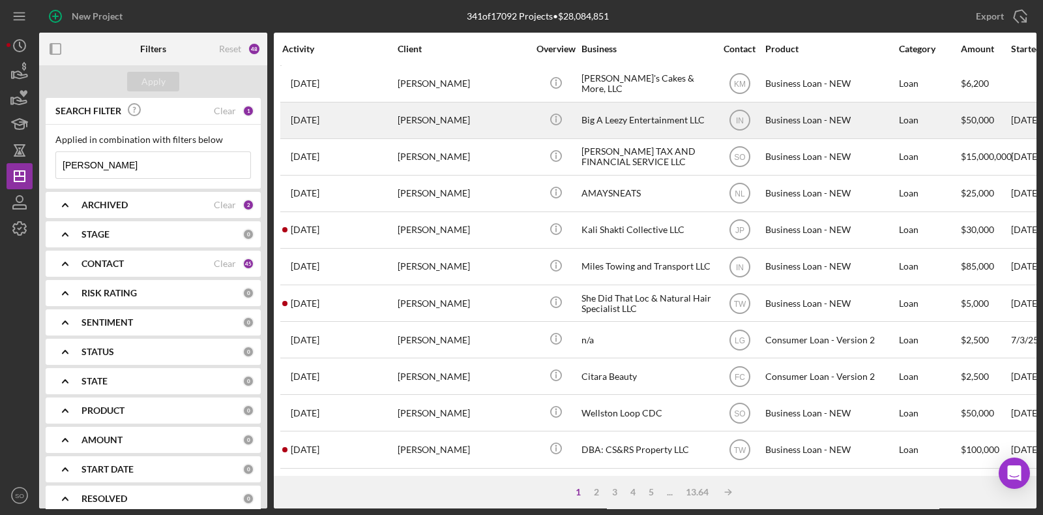
type input "[PERSON_NAME]"
click at [433, 123] on div "[PERSON_NAME]" at bounding box center [463, 120] width 130 height 35
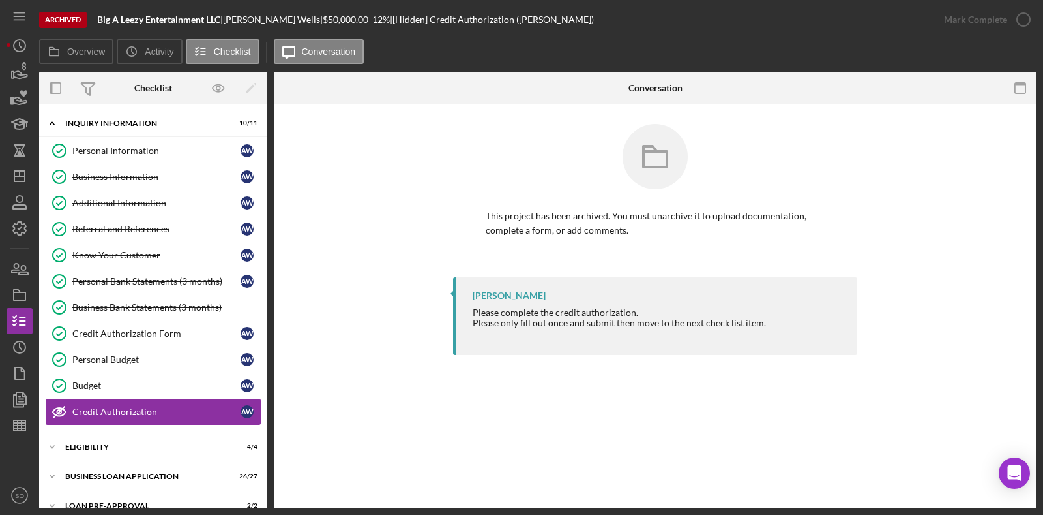
scroll to position [74, 0]
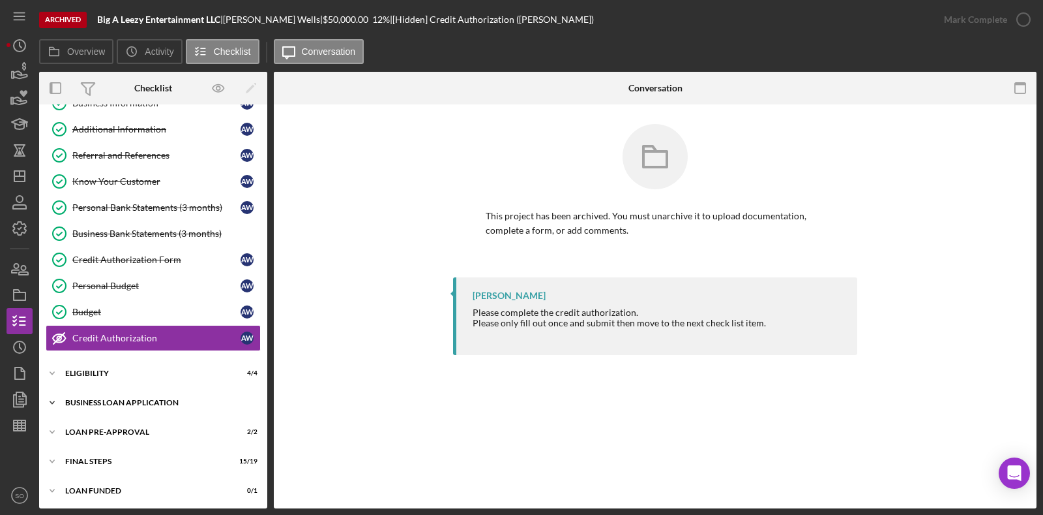
click at [155, 399] on div "BUSINESS LOAN APPLICATION" at bounding box center [158, 402] width 186 height 8
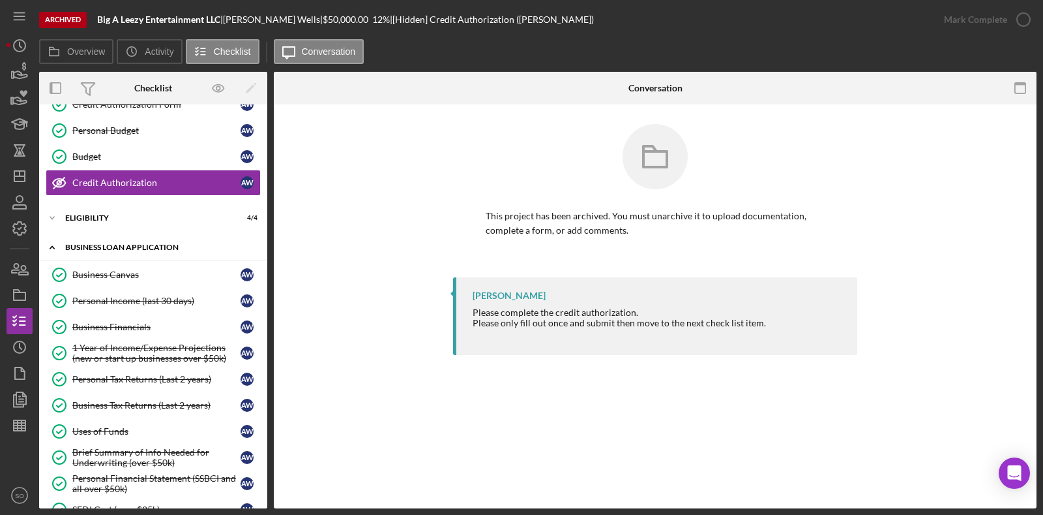
scroll to position [257, 0]
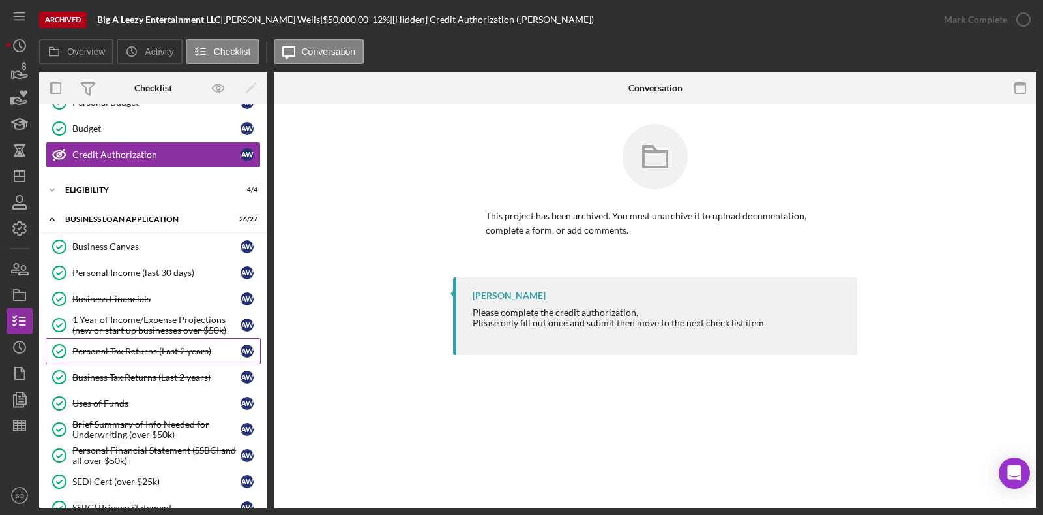
click at [176, 348] on div "Personal Tax Returns (Last 2 years)" at bounding box center [156, 351] width 168 height 10
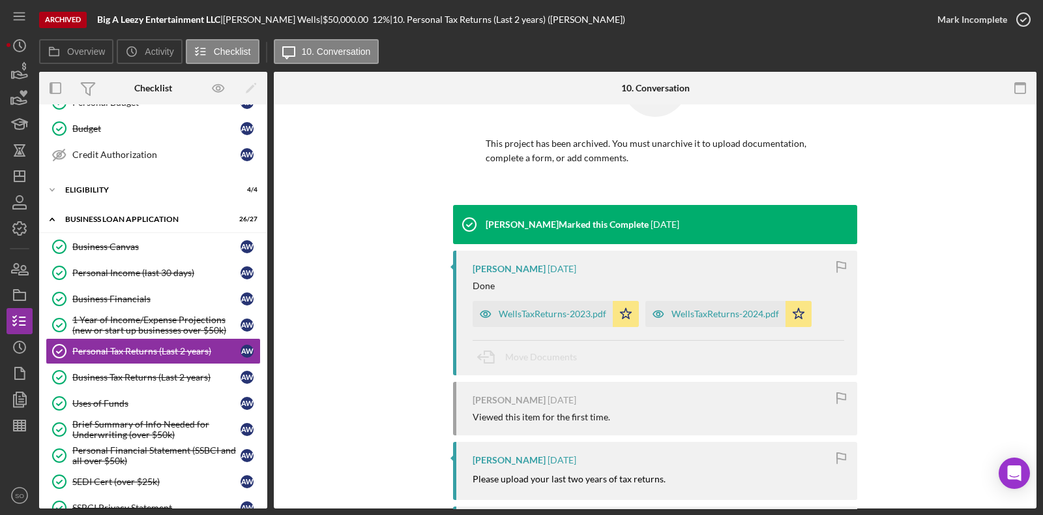
scroll to position [76, 0]
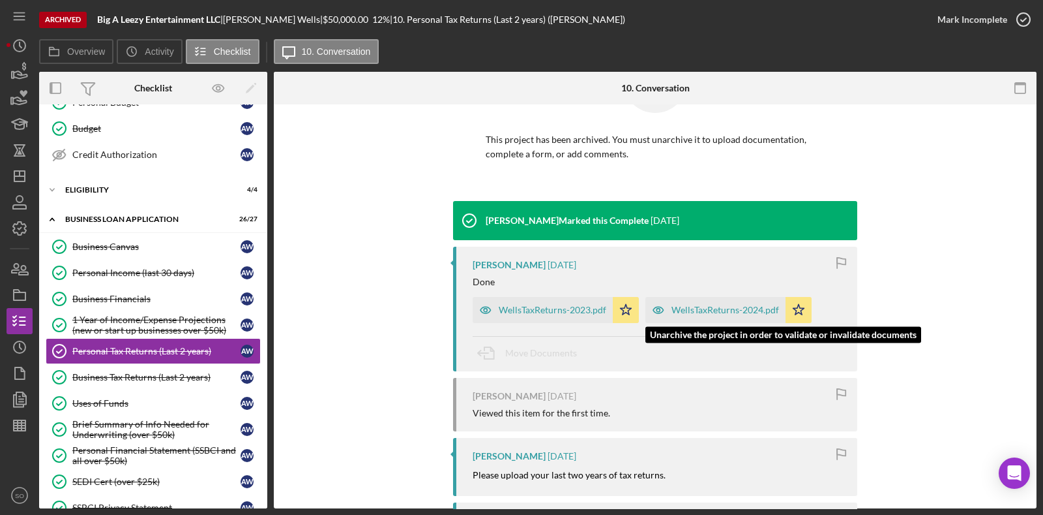
click at [707, 312] on div "WellsTaxReturns-2024.pdf" at bounding box center [726, 310] width 108 height 10
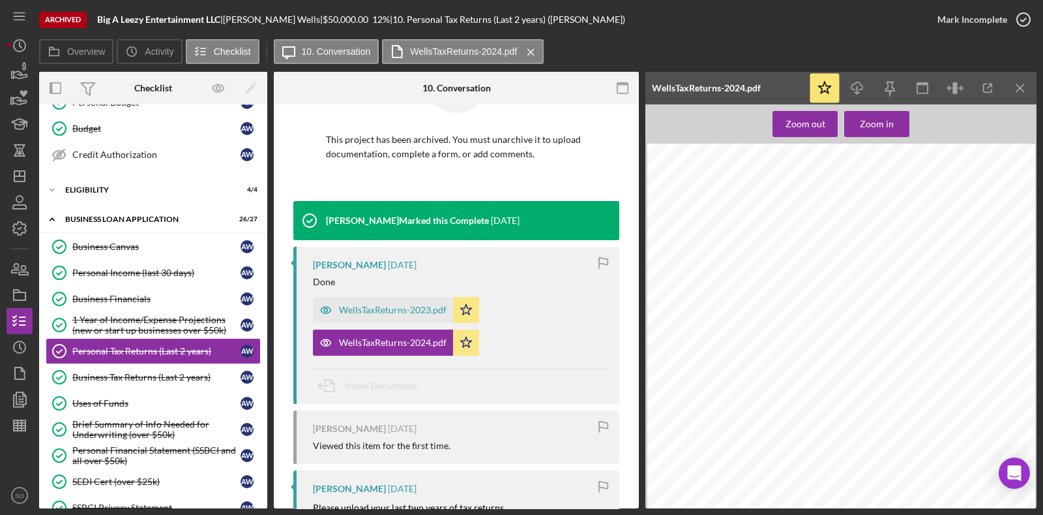
scroll to position [746, 0]
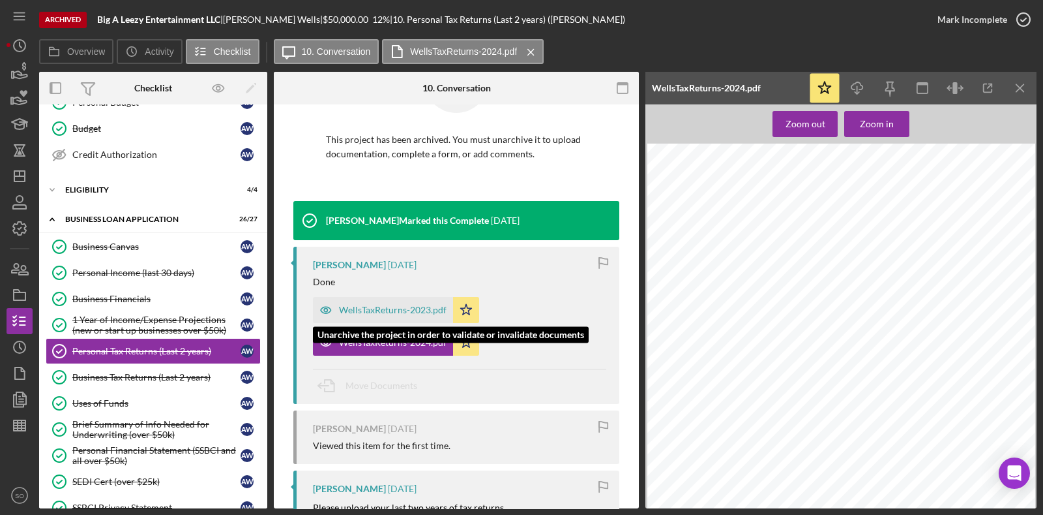
click at [427, 307] on div "WellsTaxReturns-2023.pdf" at bounding box center [393, 310] width 108 height 10
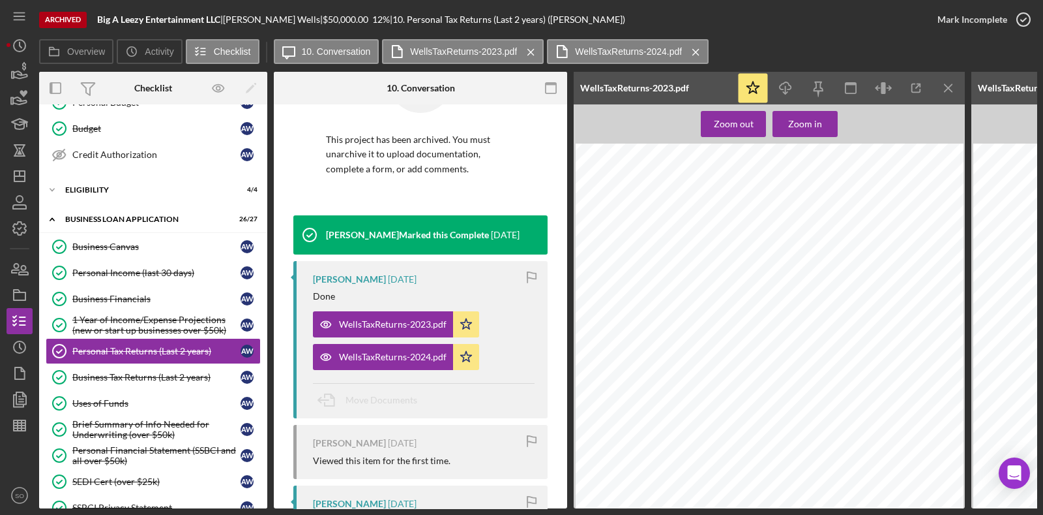
scroll to position [144, 9]
click at [779, 411] on div "Overview Internal Workflow Stage In Review Icon/Dropdown Arrow Icon/Archived Ar…" at bounding box center [538, 290] width 998 height 436
drag, startPoint x: 776, startPoint y: 507, endPoint x: 903, endPoint y: 490, distance: 128.4
click at [834, 411] on div "Archived Big A Leezy Entertainment LLC | [PERSON_NAME] | $50,000.00 12 % | 10. …" at bounding box center [521, 257] width 1043 height 515
drag, startPoint x: 783, startPoint y: 508, endPoint x: 836, endPoint y: 499, distance: 54.2
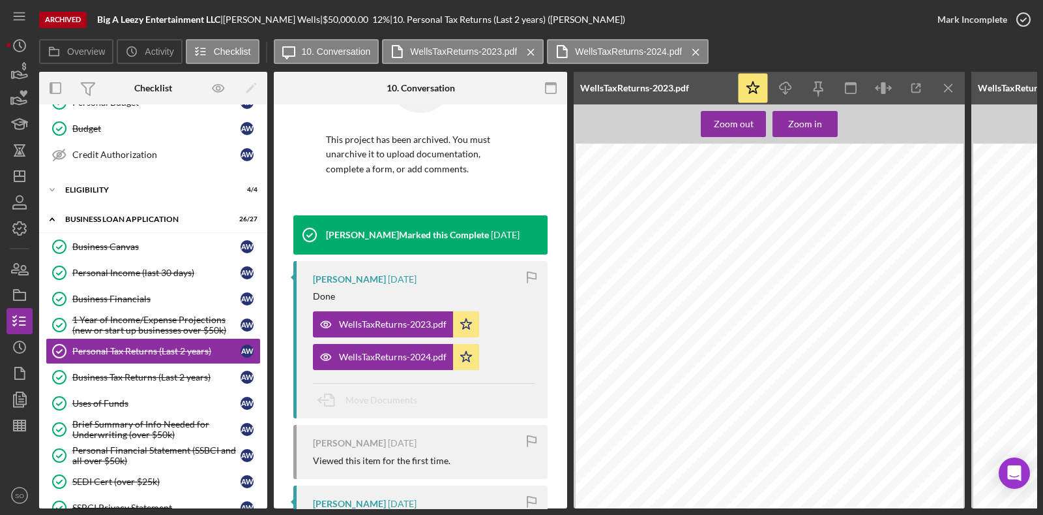
click at [834, 411] on div "Archived Big A Leezy Entertainment LLC | [PERSON_NAME] | $50,000.00 12 % | 10. …" at bounding box center [521, 257] width 1043 height 515
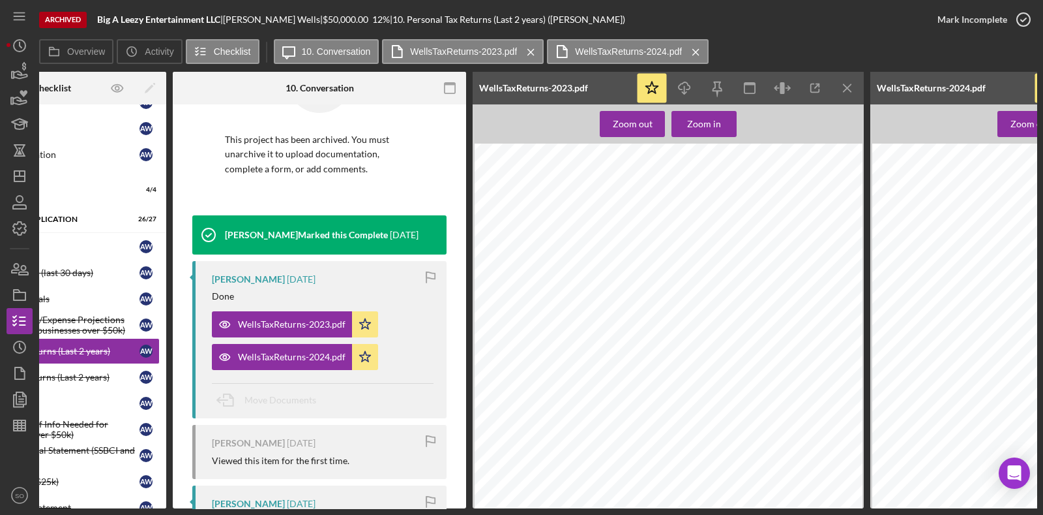
scroll to position [0, 97]
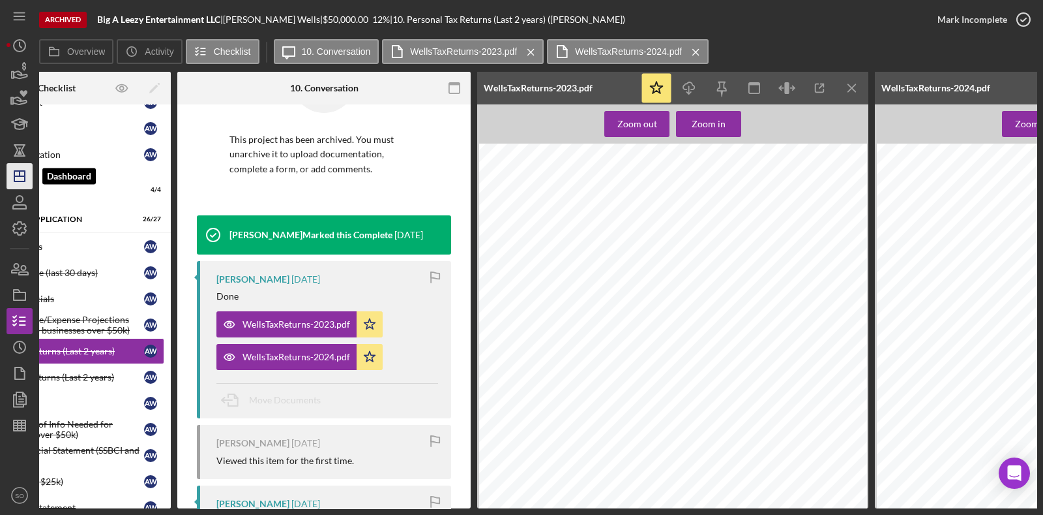
click at [30, 174] on icon "Icon/Dashboard" at bounding box center [19, 176] width 33 height 33
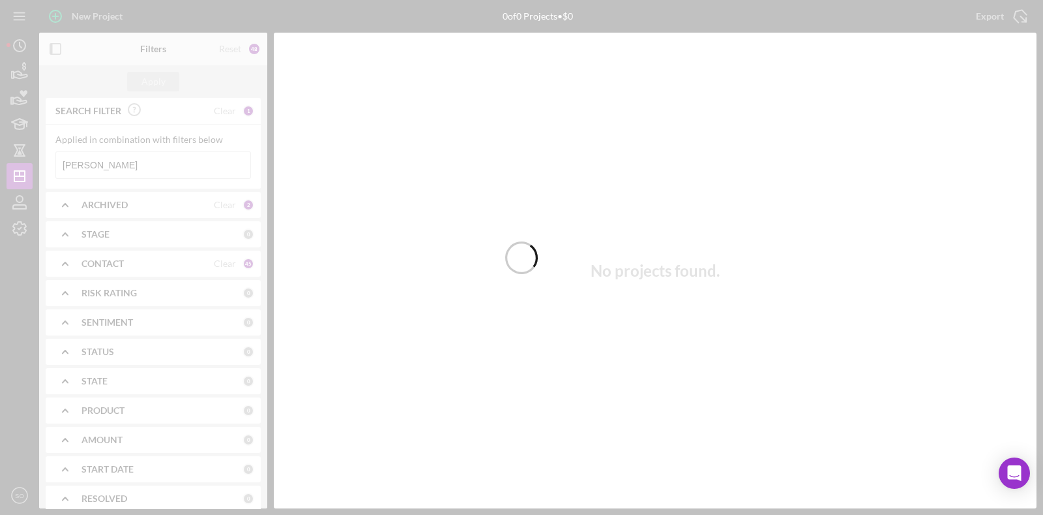
click at [121, 164] on div at bounding box center [521, 257] width 1043 height 515
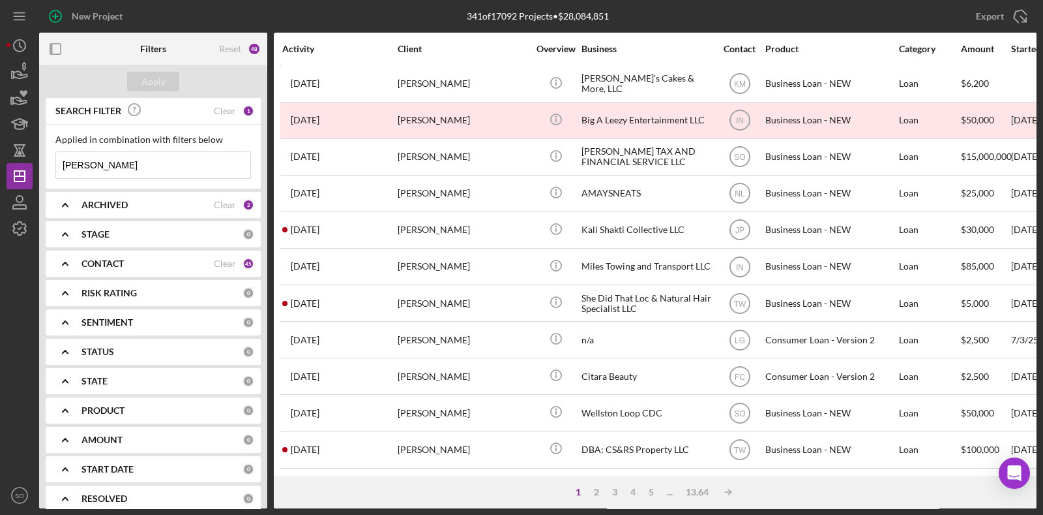
click at [126, 167] on input "[PERSON_NAME]" at bounding box center [153, 165] width 194 height 26
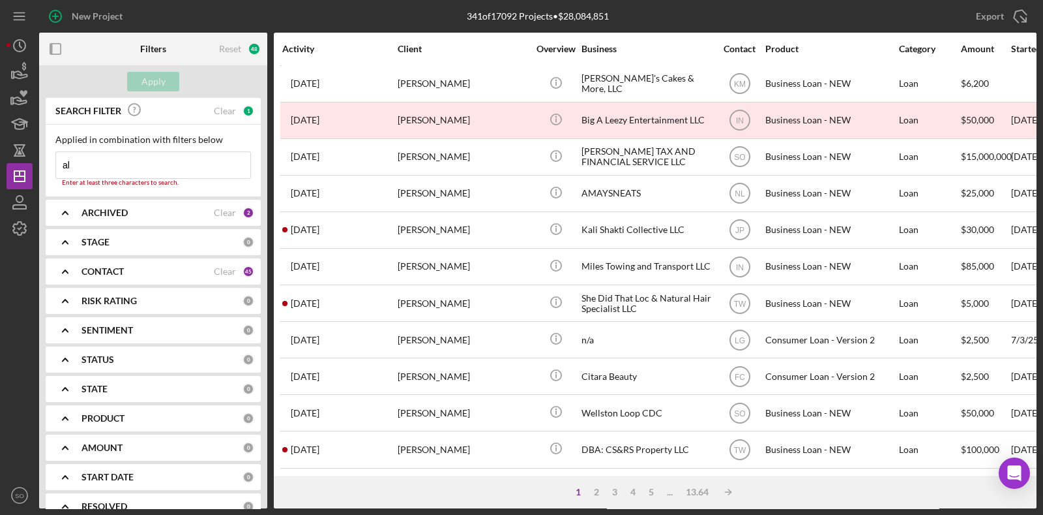
type input "a"
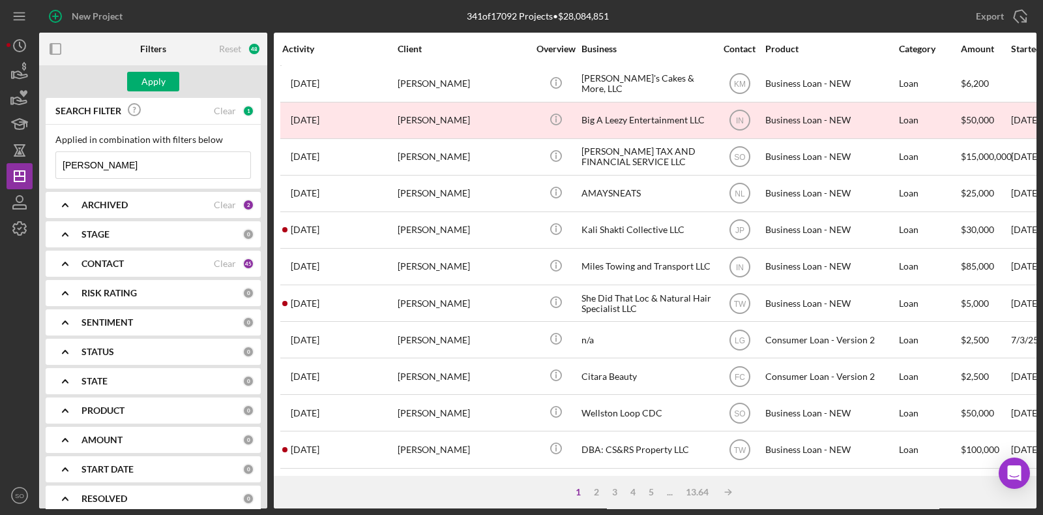
type input "[PERSON_NAME]"
click at [144, 80] on div "Apply" at bounding box center [154, 82] width 24 height 20
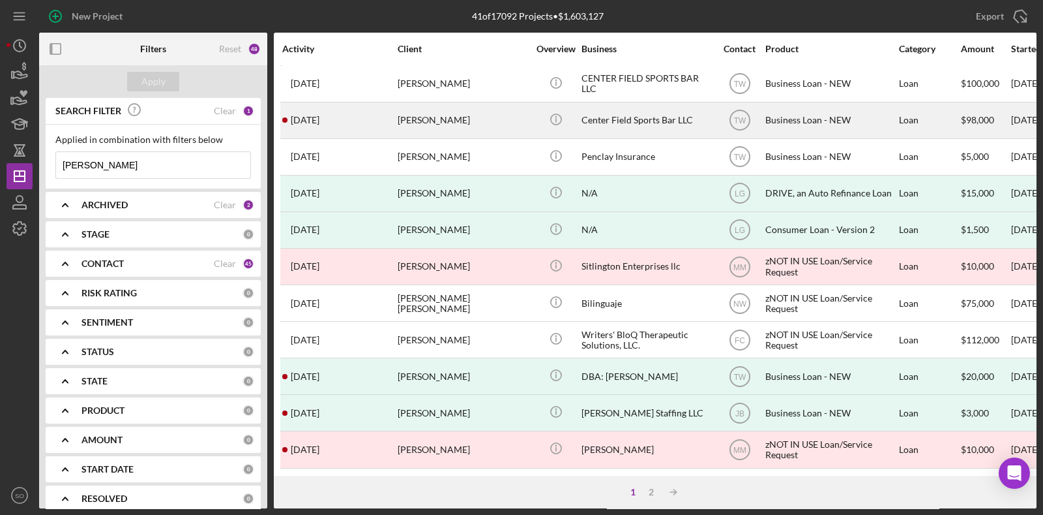
click at [439, 127] on div "[PERSON_NAME]" at bounding box center [463, 120] width 130 height 35
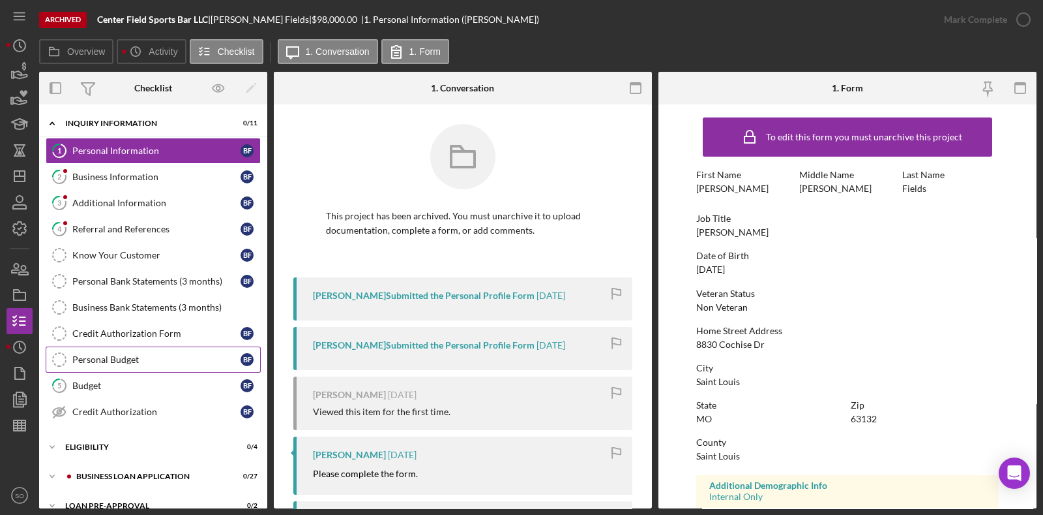
scroll to position [74, 0]
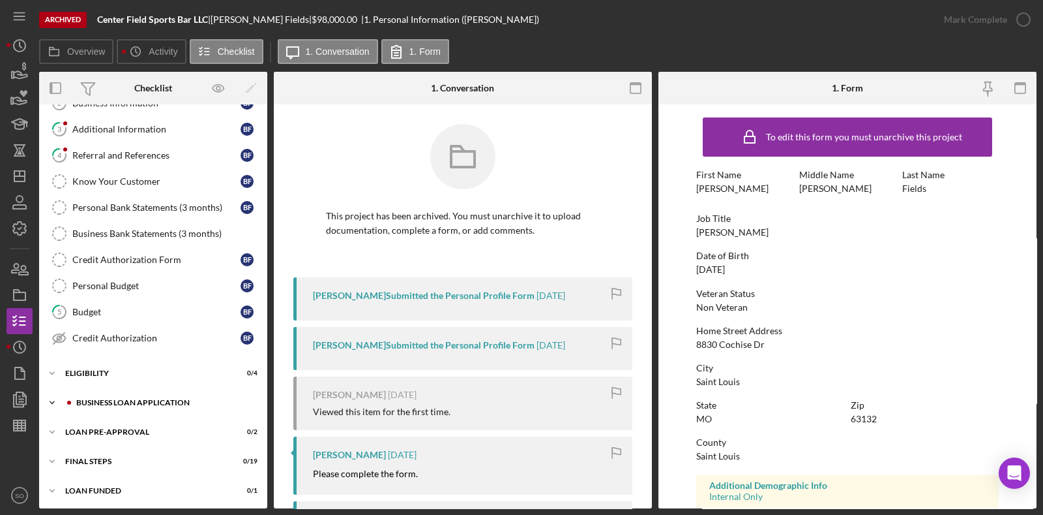
click at [143, 393] on div "Icon/Expander BUSINESS LOAN APPLICATION 0 / 27" at bounding box center [153, 402] width 228 height 26
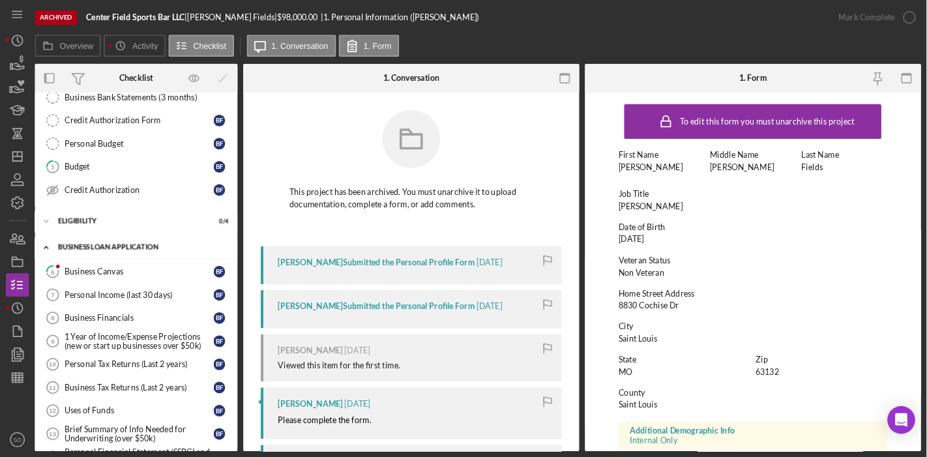
scroll to position [199, 0]
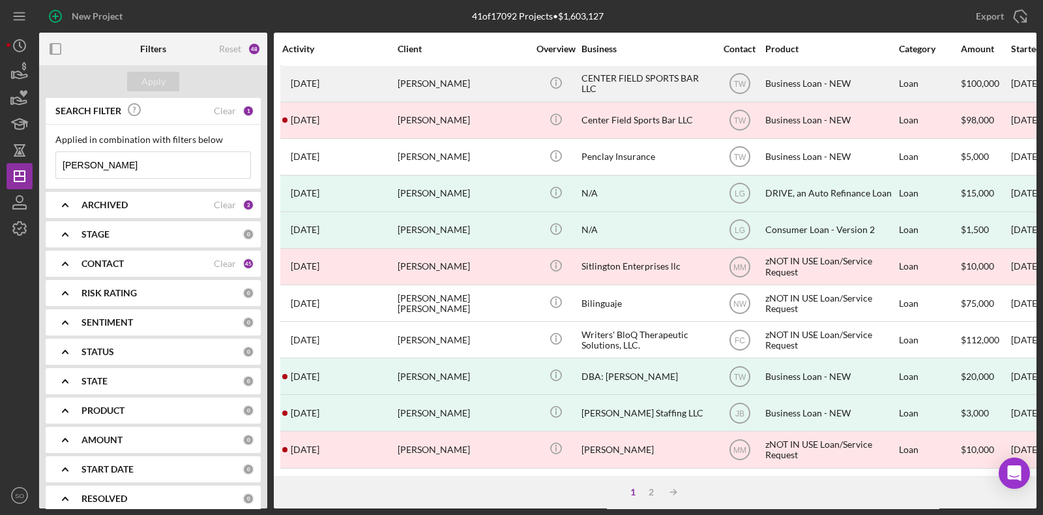
click at [460, 84] on div "[PERSON_NAME]" at bounding box center [463, 84] width 130 height 35
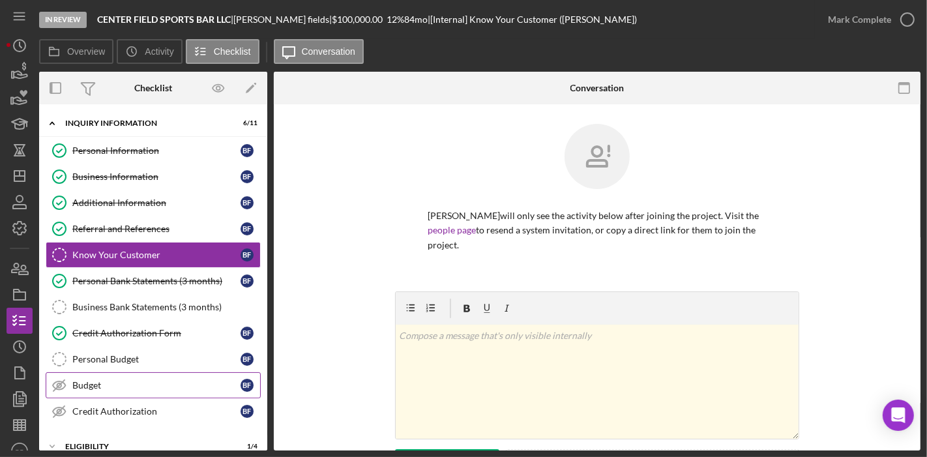
scroll to position [128, 0]
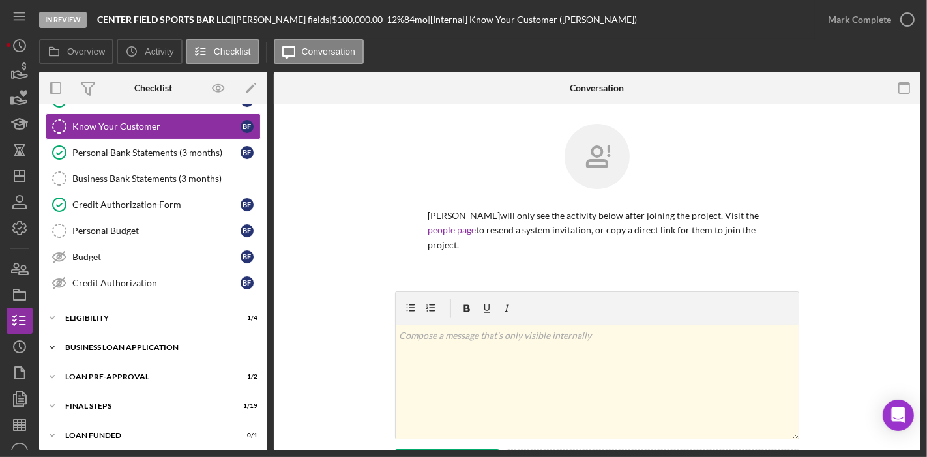
click at [127, 344] on div "BUSINESS LOAN APPLICATION" at bounding box center [158, 348] width 186 height 8
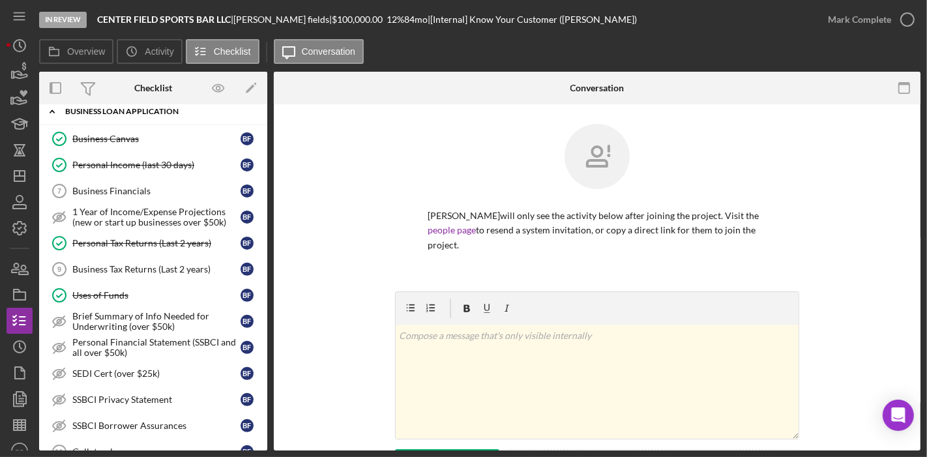
scroll to position [369, 0]
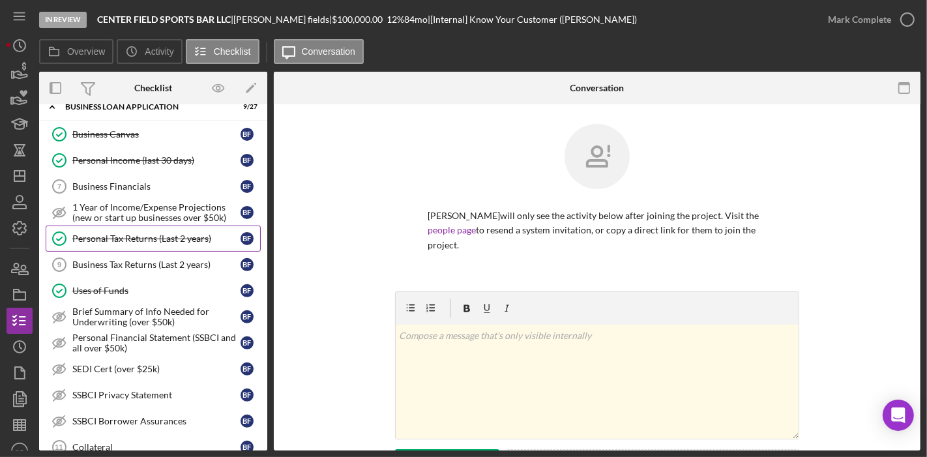
click at [147, 239] on link "Personal Tax Returns (Last 2 years) Personal Tax Returns (Last 2 years) b f" at bounding box center [153, 239] width 215 height 26
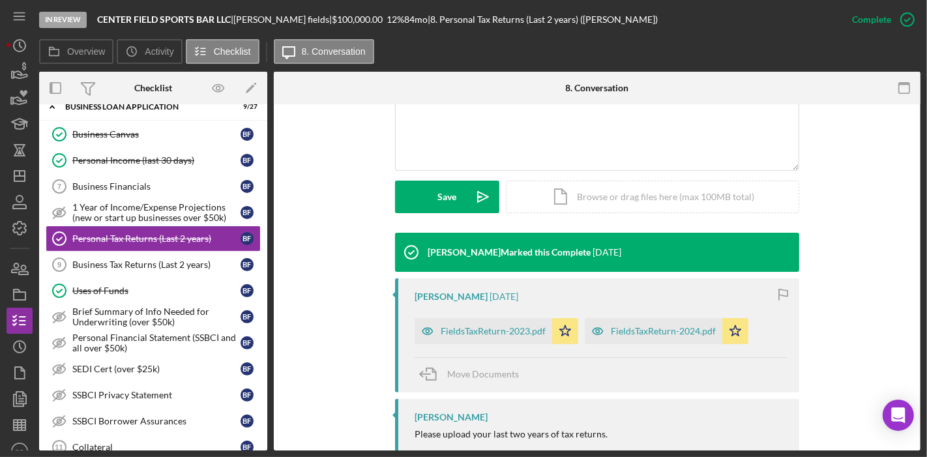
scroll to position [310, 0]
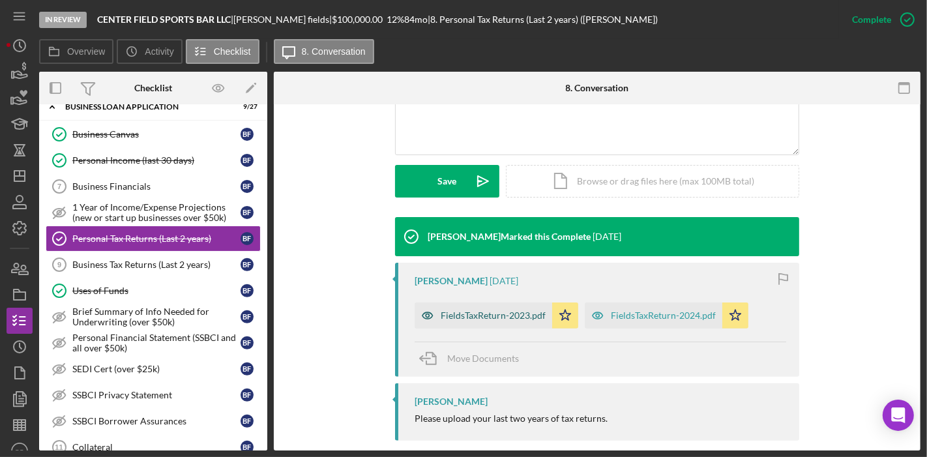
click at [486, 310] on div "FieldsTaxReturn-2023.pdf" at bounding box center [493, 315] width 105 height 10
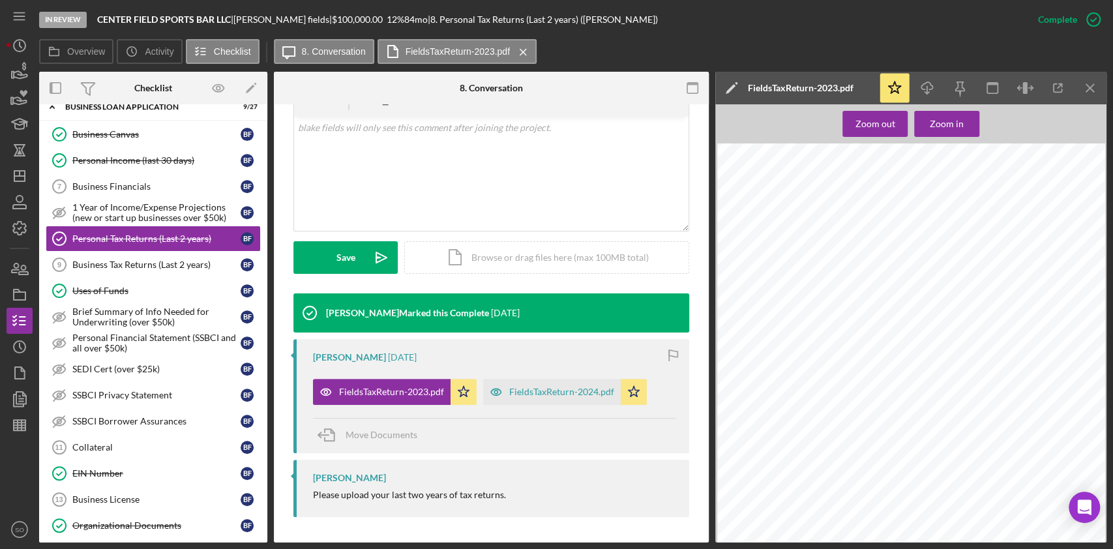
scroll to position [712, 0]
click at [16, 180] on icon "Icon/Dashboard" at bounding box center [19, 176] width 33 height 33
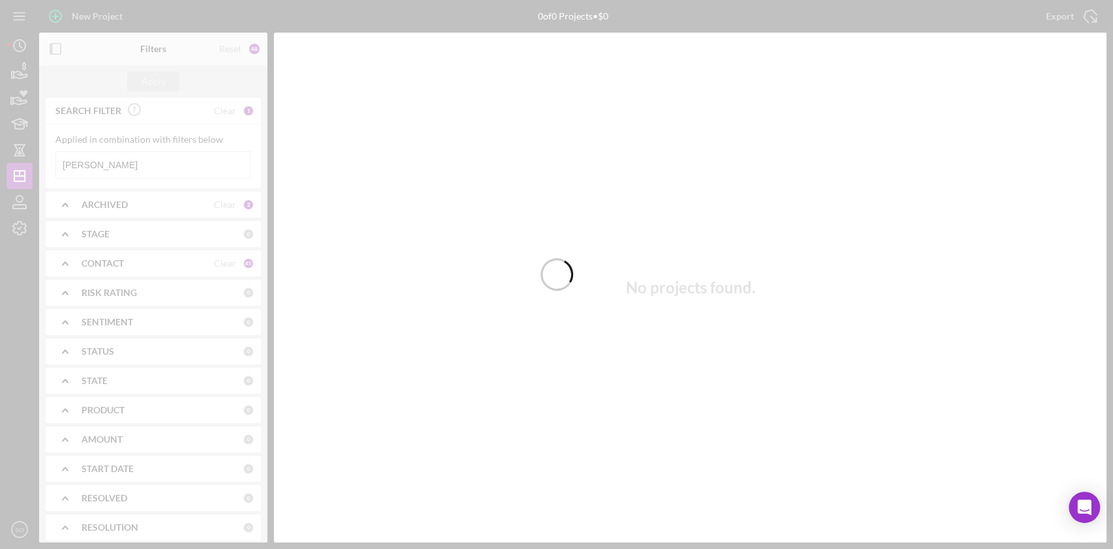
click at [133, 165] on div at bounding box center [556, 274] width 1113 height 549
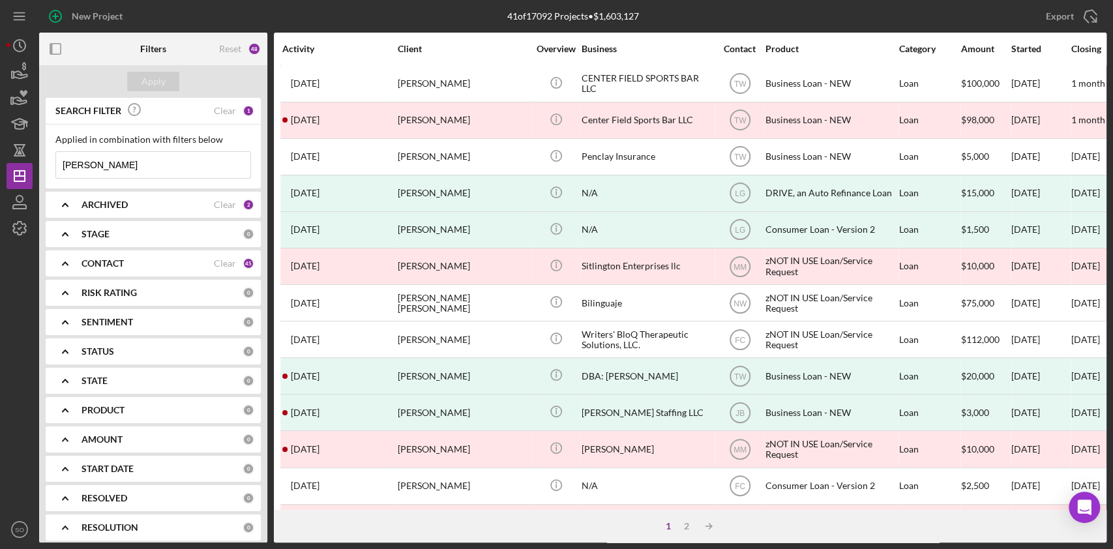
click at [133, 165] on input "[PERSON_NAME]" at bounding box center [153, 165] width 194 height 26
type input "B"
type input "a"
type input "[PERSON_NAME]"
click at [157, 82] on div "Apply" at bounding box center [154, 82] width 24 height 20
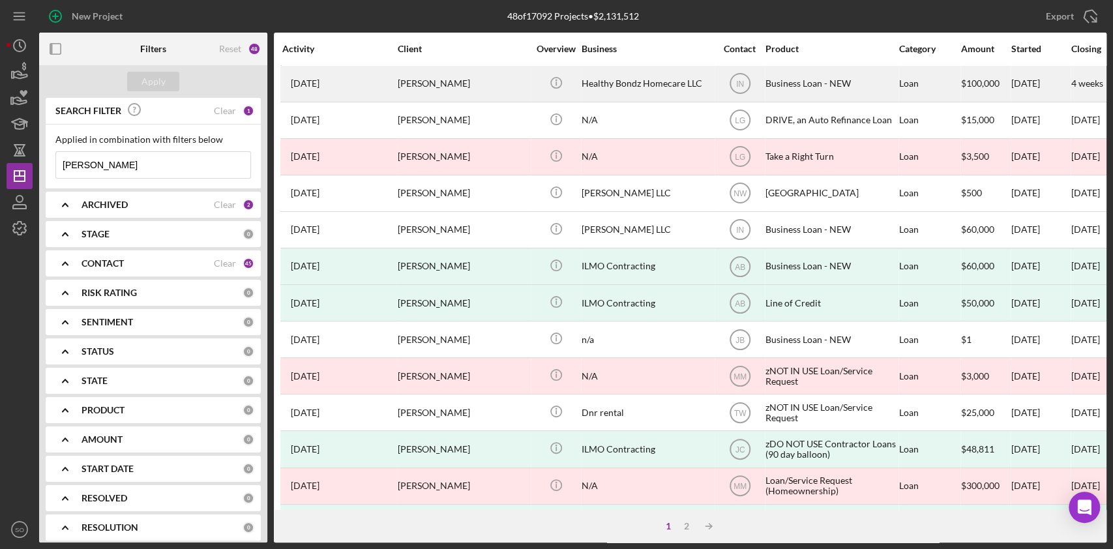
click at [491, 91] on div "[PERSON_NAME]" at bounding box center [463, 84] width 130 height 35
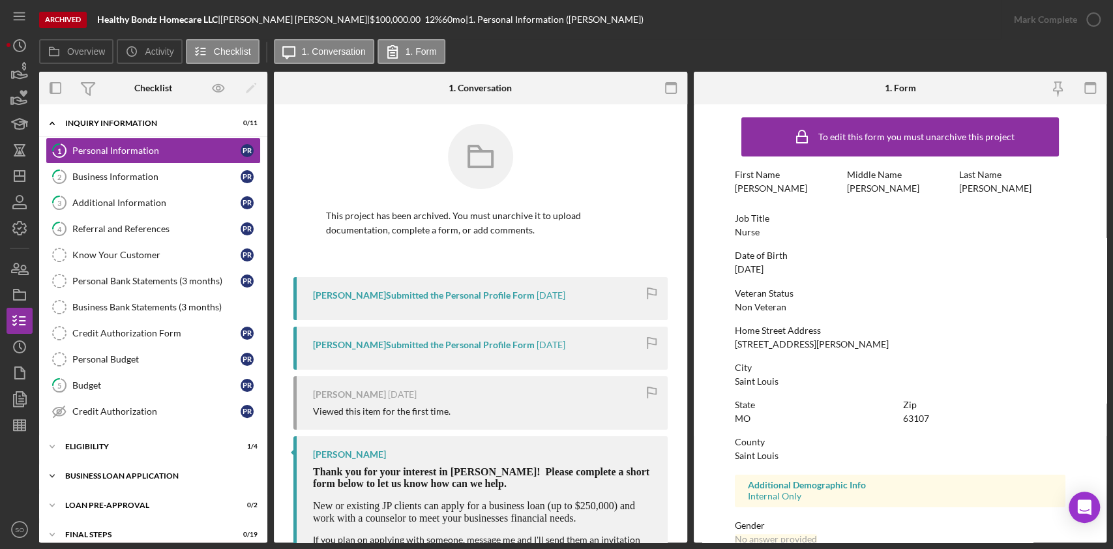
click at [167, 411] on div "BUSINESS LOAN APPLICATION" at bounding box center [158, 476] width 186 height 8
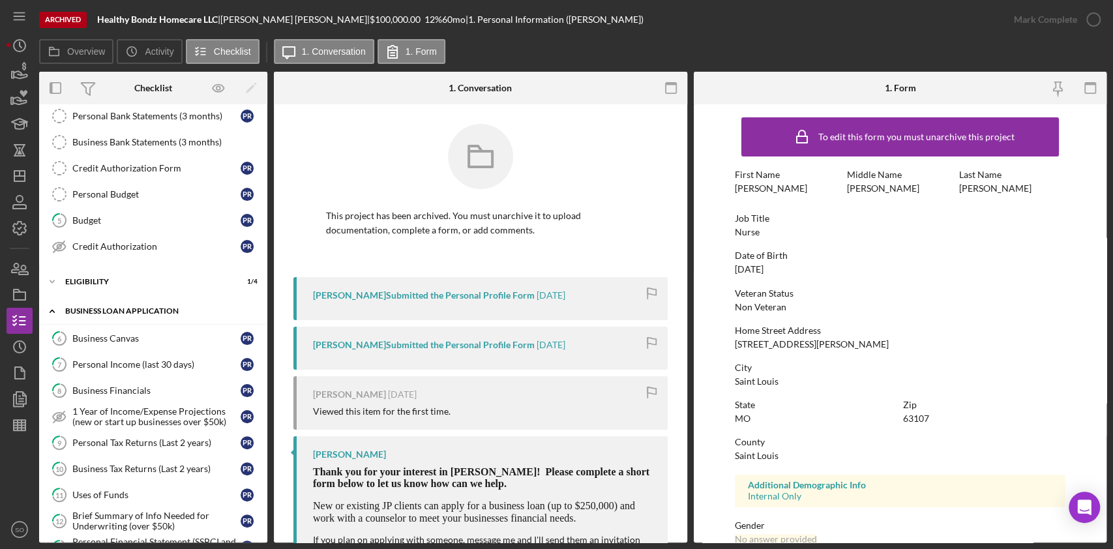
scroll to position [173, 0]
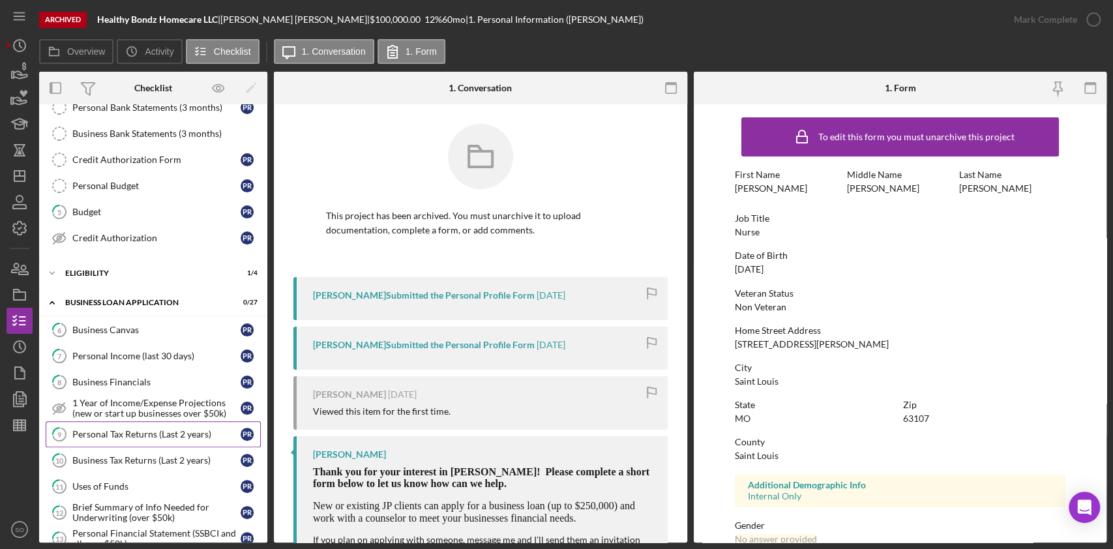
click at [151, 411] on div "Personal Tax Returns (Last 2 years)" at bounding box center [156, 434] width 168 height 10
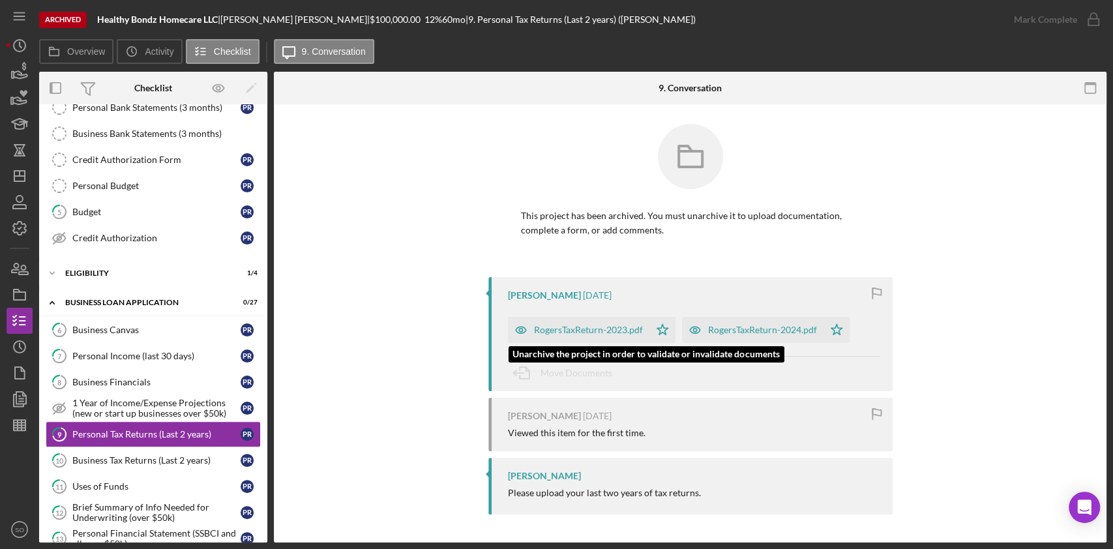
click at [612, 329] on div "RogersTaxReturn-2023.pdf" at bounding box center [588, 330] width 109 height 10
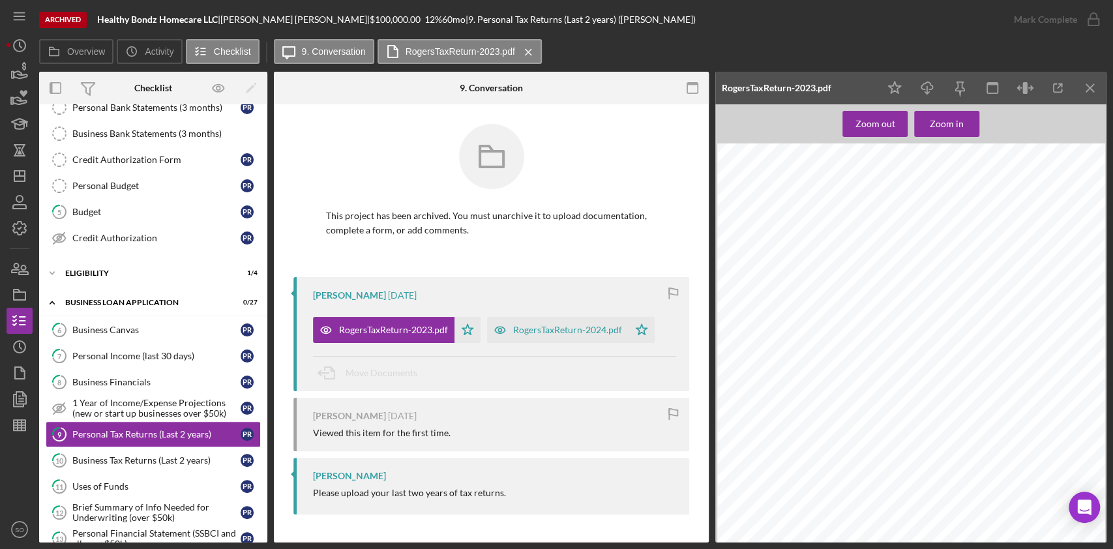
scroll to position [645, 0]
click at [16, 173] on icon "Icon/Dashboard" at bounding box center [19, 176] width 33 height 33
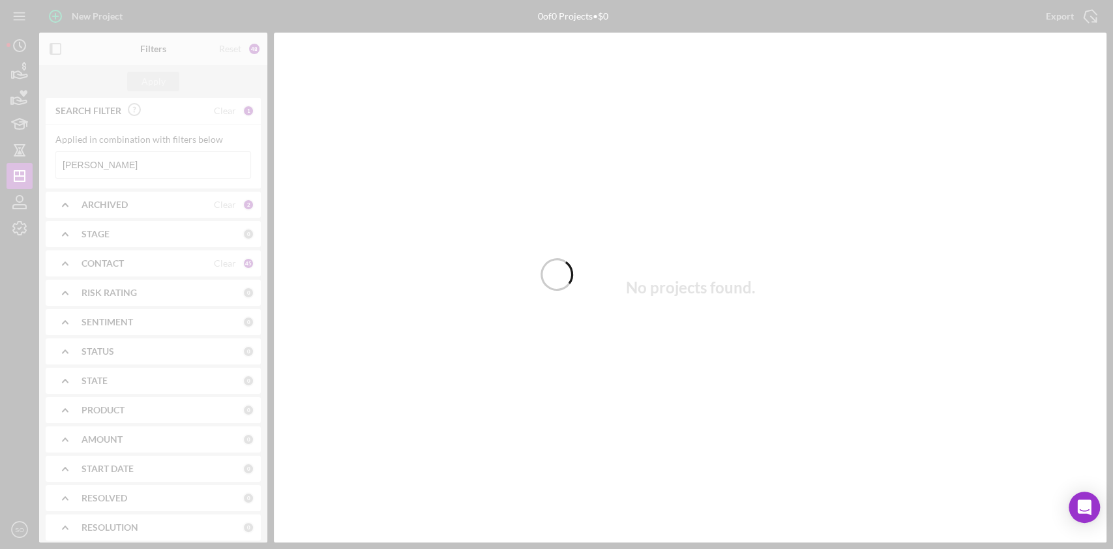
click at [183, 167] on div at bounding box center [556, 274] width 1113 height 549
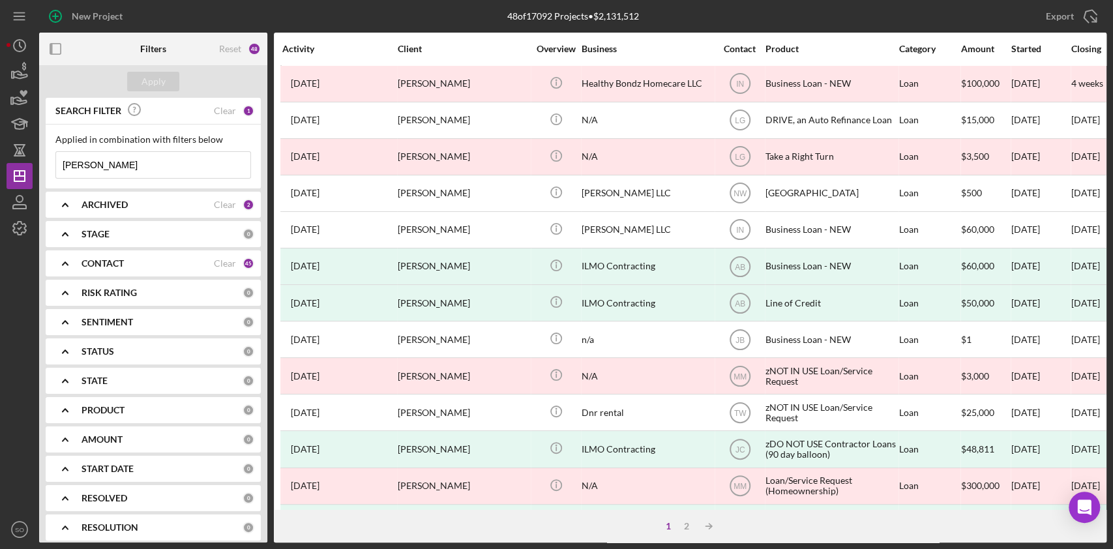
click at [183, 167] on input "[PERSON_NAME]" at bounding box center [153, 165] width 194 height 26
type input "P"
type input "[PERSON_NAME]"
click at [149, 81] on div "Apply" at bounding box center [154, 82] width 24 height 20
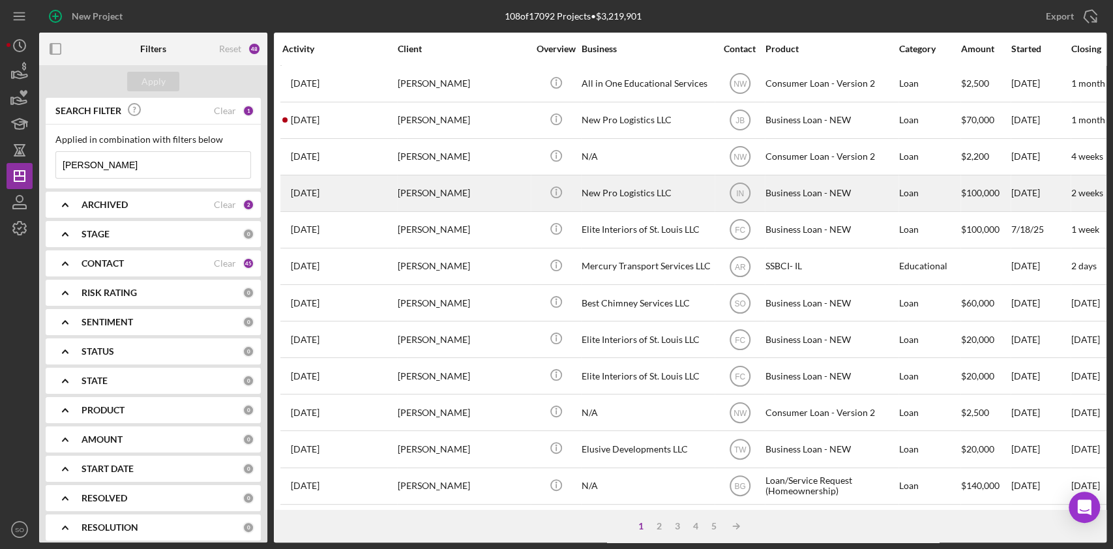
drag, startPoint x: 485, startPoint y: 203, endPoint x: 452, endPoint y: 196, distance: 34.2
click at [452, 196] on div "[PERSON_NAME]" at bounding box center [463, 193] width 130 height 35
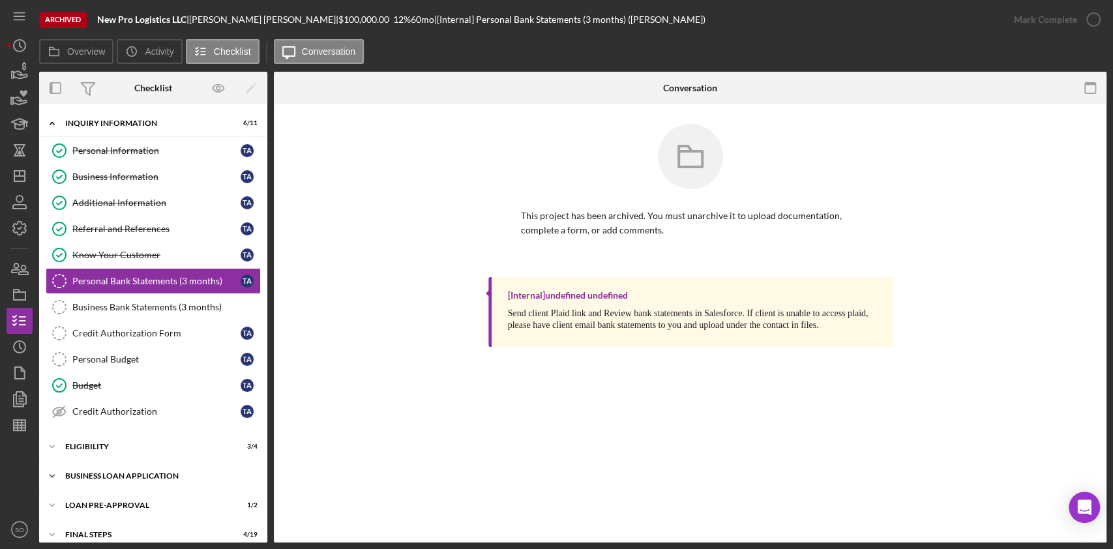
click at [121, 411] on div "Icon/Expander BUSINESS LOAN APPLICATION 20 / 27" at bounding box center [153, 476] width 228 height 26
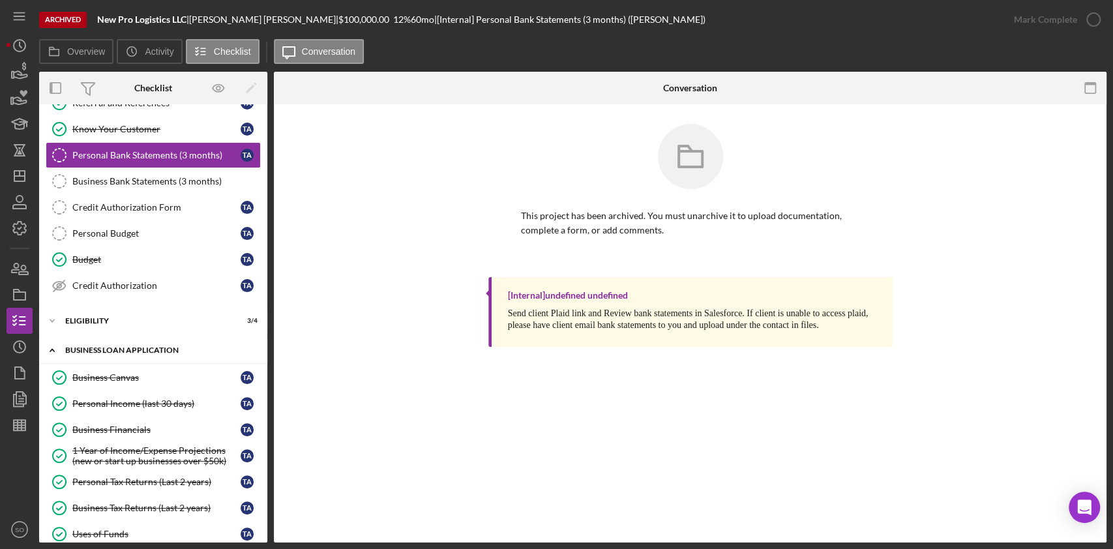
scroll to position [136, 0]
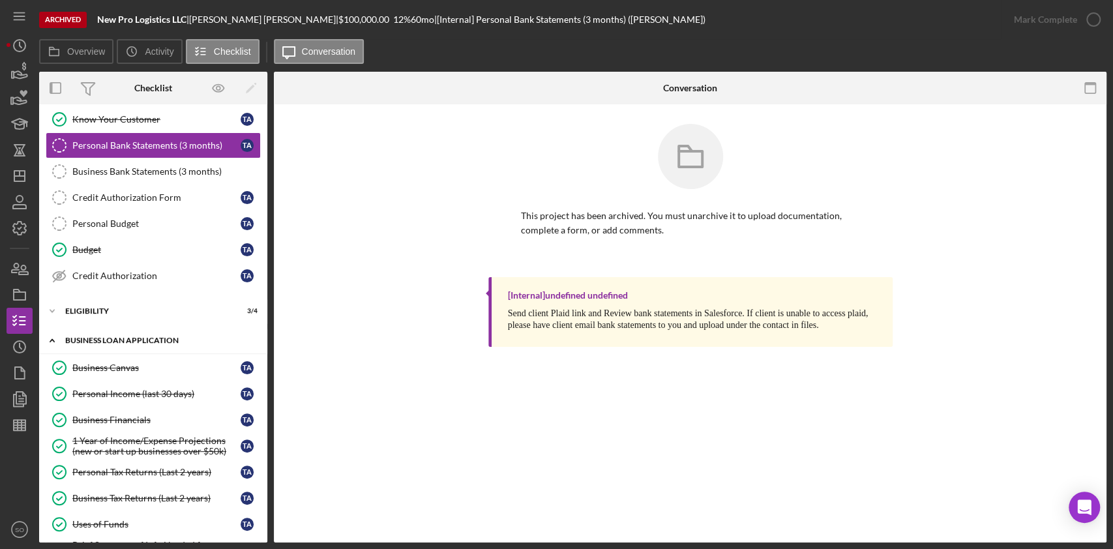
click at [121, 411] on div "Personal Tax Returns (Last 2 years)" at bounding box center [156, 472] width 168 height 10
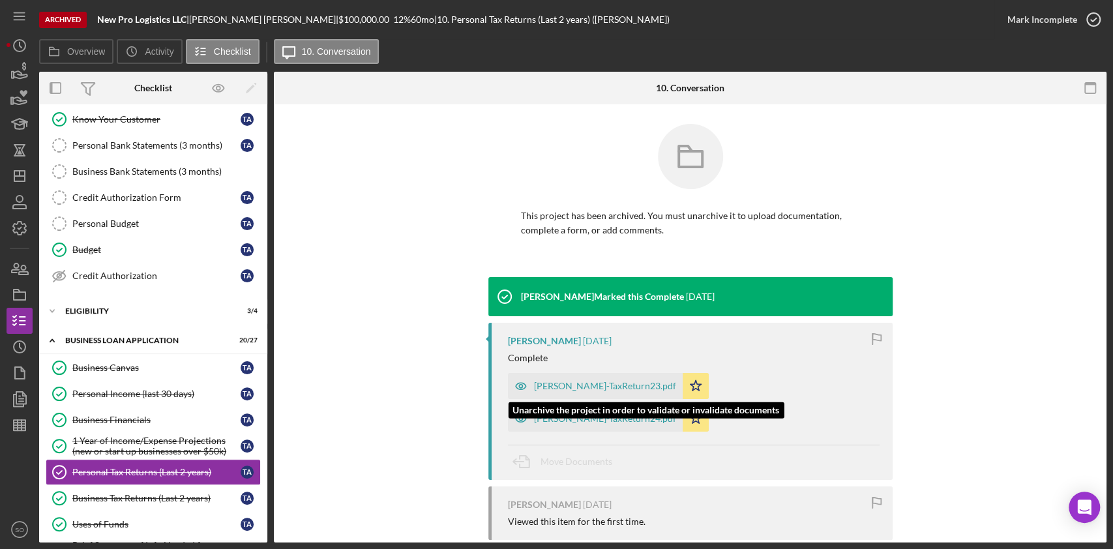
click at [605, 389] on div "[PERSON_NAME]-TaxReturn23.pdf" at bounding box center [605, 386] width 142 height 10
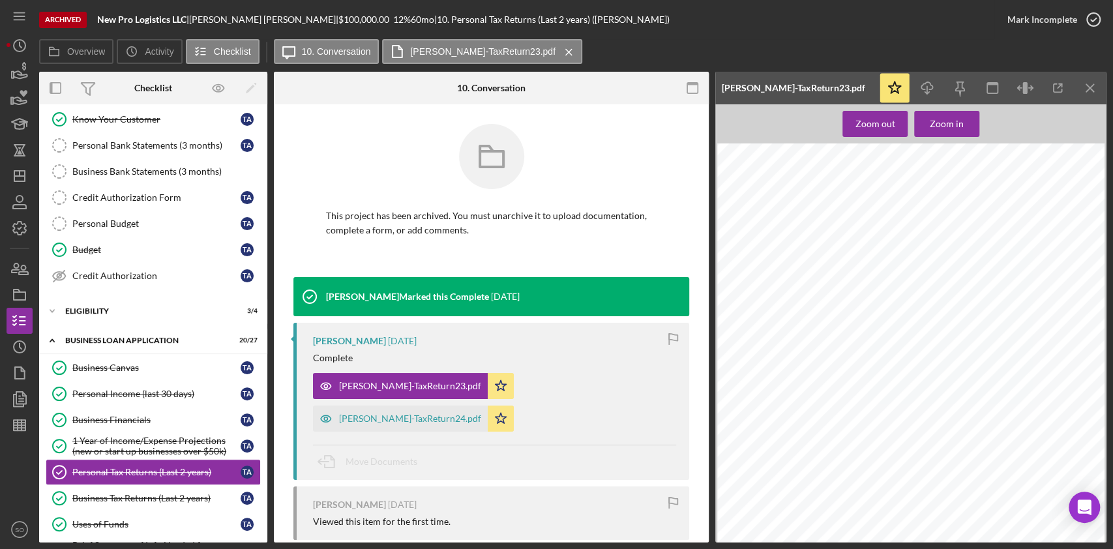
scroll to position [616, 0]
click at [22, 174] on icon "Icon/Dashboard" at bounding box center [19, 176] width 33 height 33
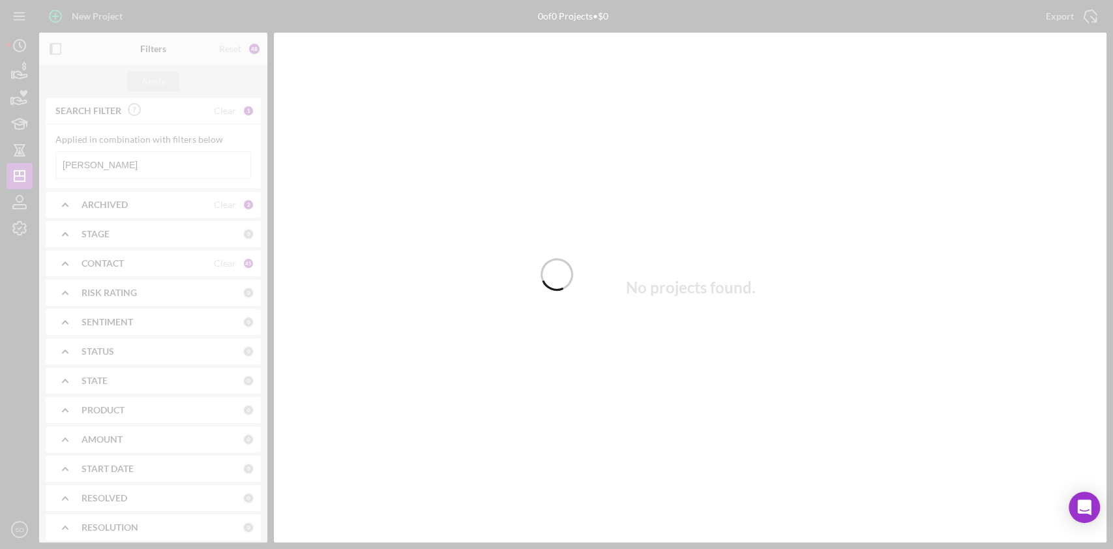
click at [203, 168] on div at bounding box center [556, 274] width 1113 height 549
click at [196, 166] on div at bounding box center [556, 274] width 1113 height 549
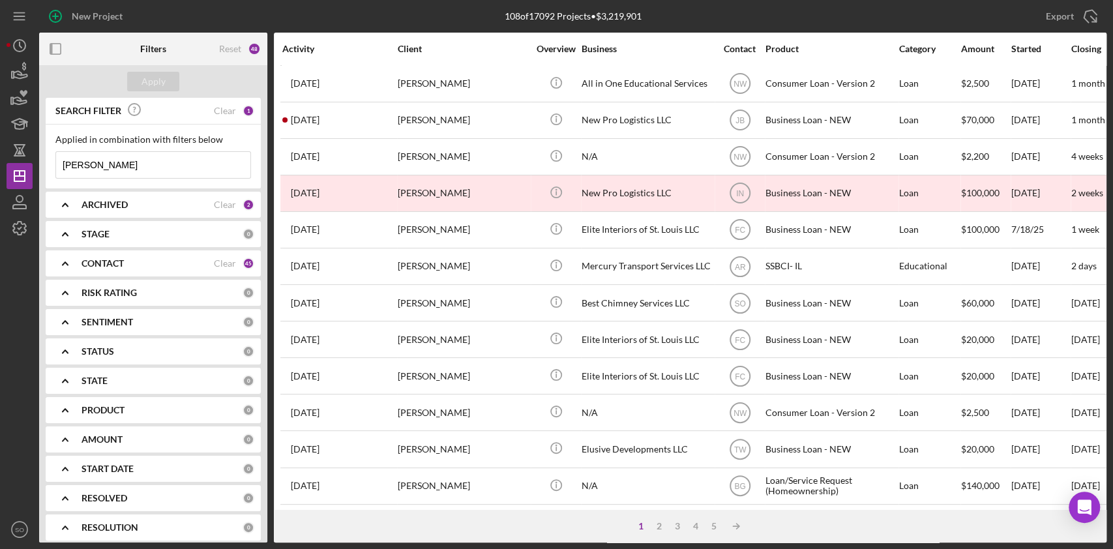
click at [196, 166] on input "[PERSON_NAME]" at bounding box center [153, 165] width 194 height 26
type input "T"
type input "[PERSON_NAME]"
click at [159, 82] on div "Apply" at bounding box center [154, 82] width 24 height 20
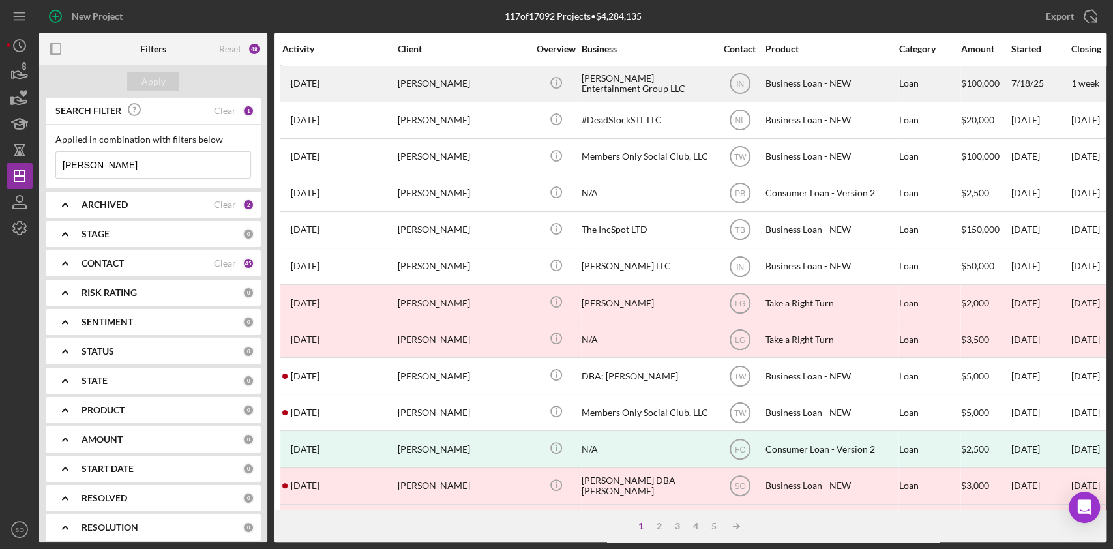
click at [497, 93] on div "[PERSON_NAME]" at bounding box center [463, 84] width 130 height 35
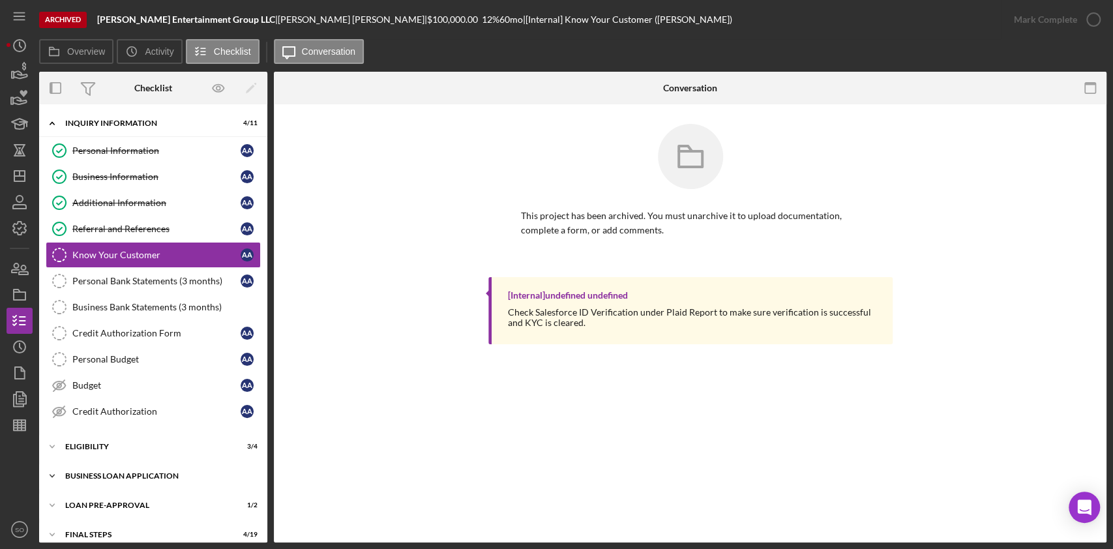
click at [151, 411] on div "BUSINESS LOAN APPLICATION" at bounding box center [158, 476] width 186 height 8
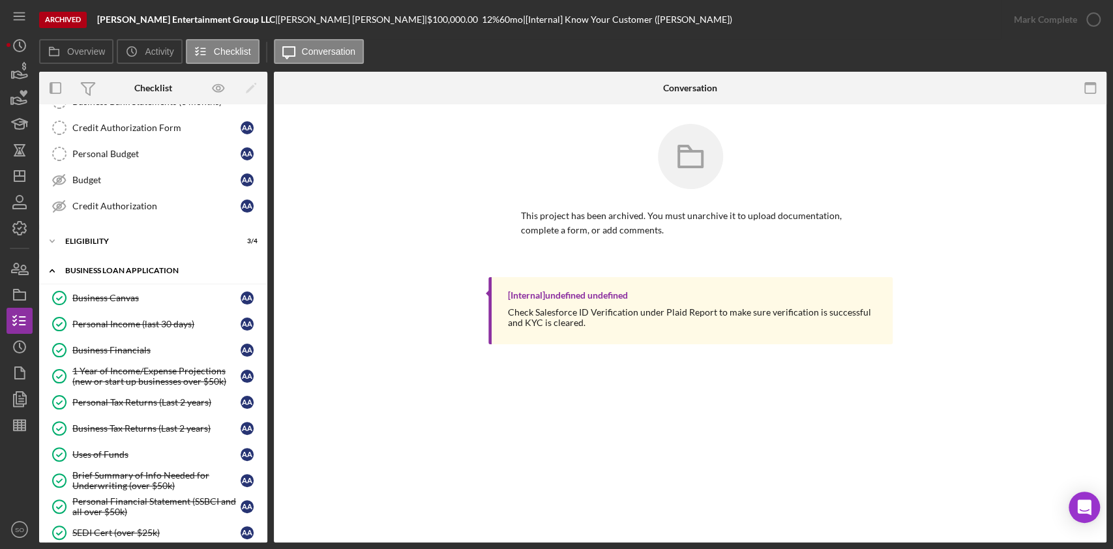
scroll to position [206, 0]
click at [162, 396] on div "Personal Tax Returns (Last 2 years)" at bounding box center [156, 401] width 168 height 10
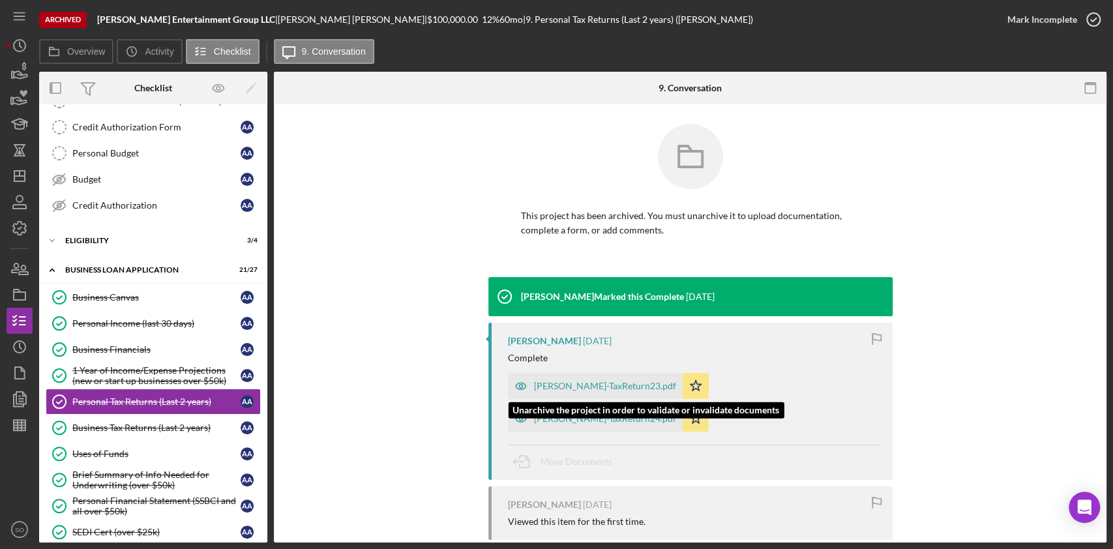
click at [595, 384] on div "[PERSON_NAME]-TaxReturn23.pdf" at bounding box center [605, 386] width 142 height 10
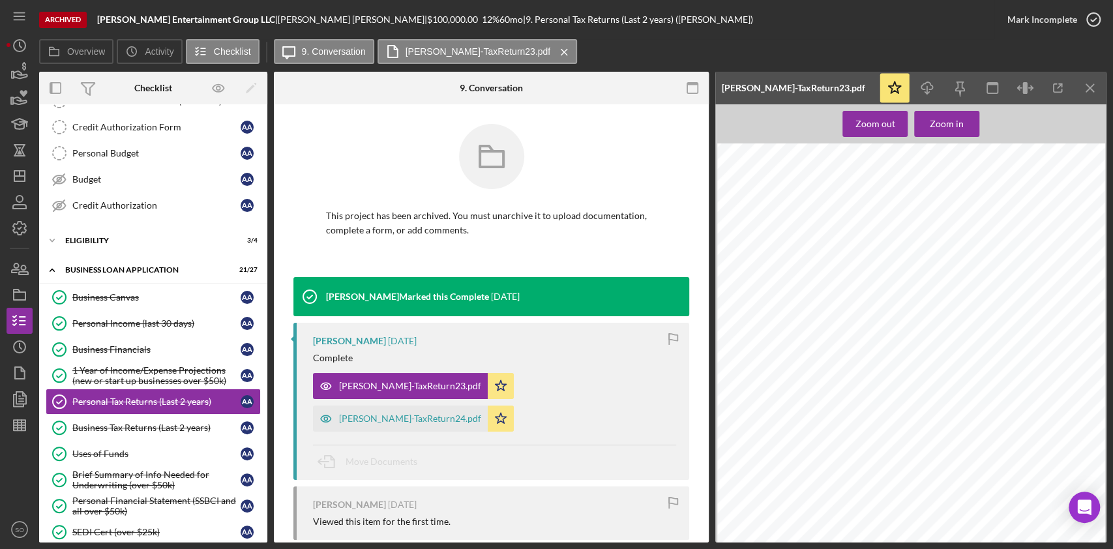
scroll to position [646, 0]
click at [21, 175] on icon "Icon/Dashboard" at bounding box center [19, 176] width 33 height 33
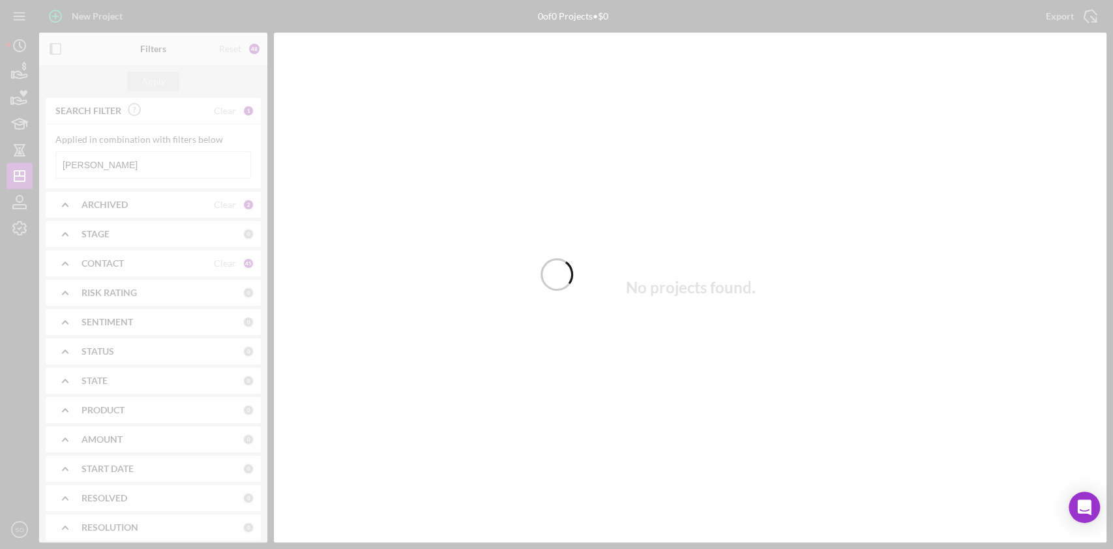
click at [158, 162] on div at bounding box center [556, 274] width 1113 height 549
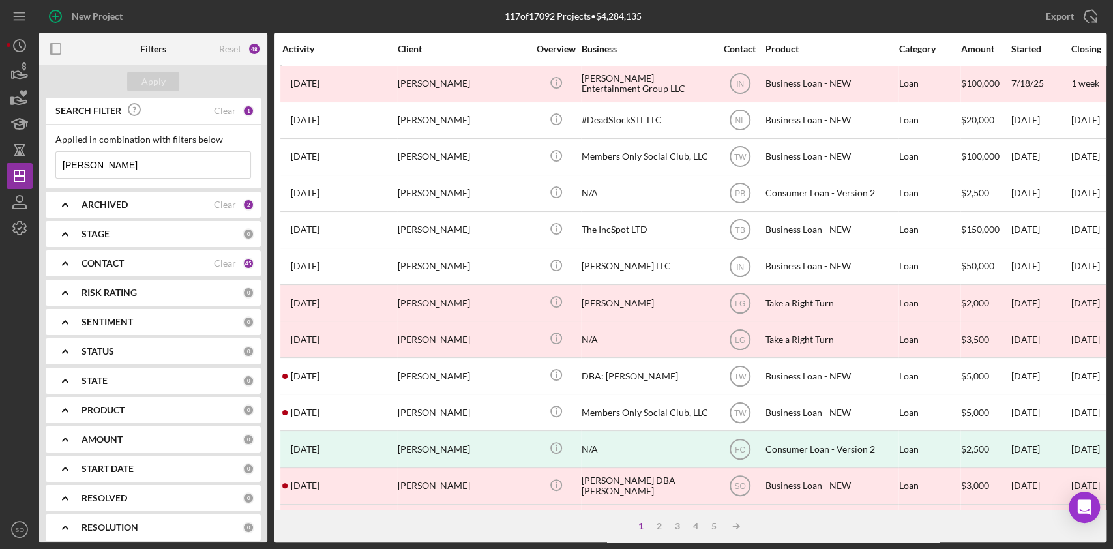
click at [158, 162] on input "[PERSON_NAME]" at bounding box center [153, 165] width 194 height 26
type input "a"
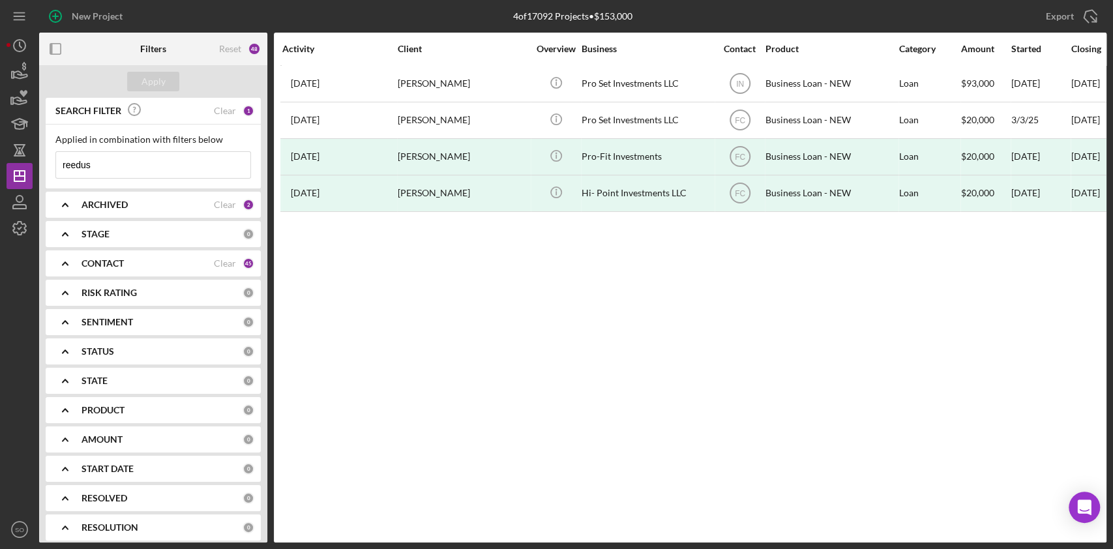
type input "reedus"
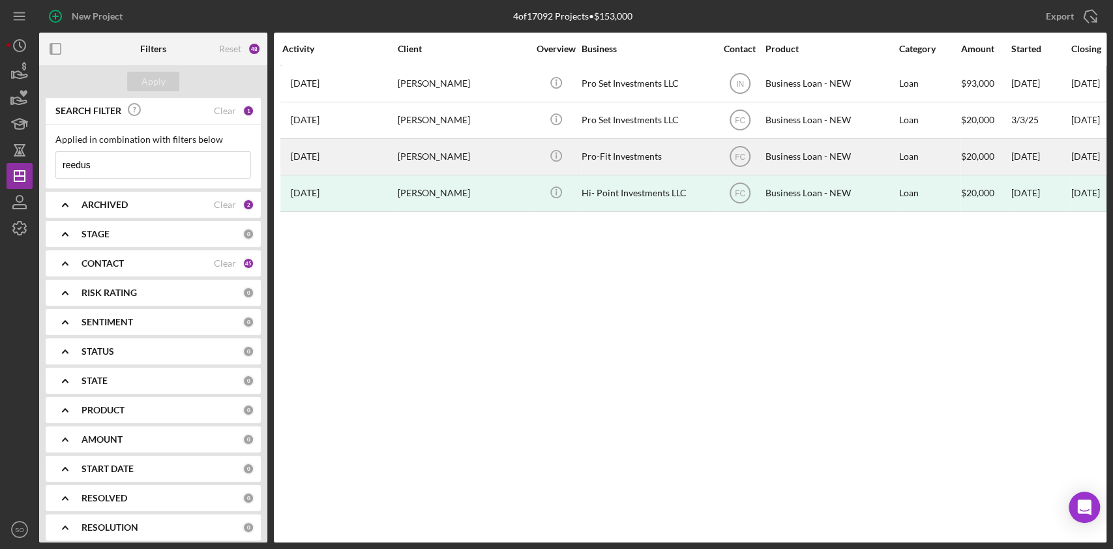
click at [448, 169] on div "[PERSON_NAME]" at bounding box center [463, 157] width 130 height 35
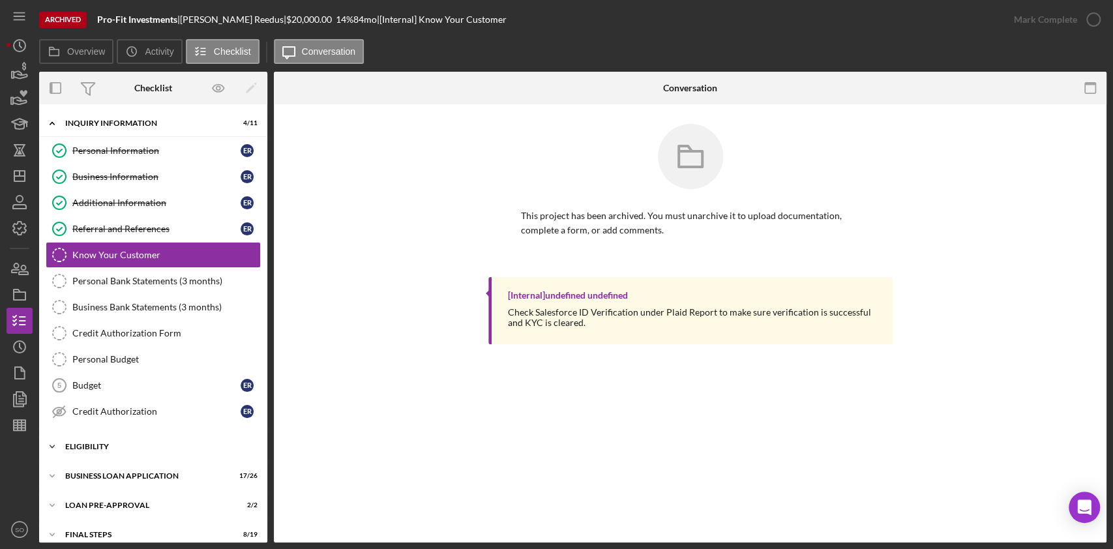
scroll to position [40, 0]
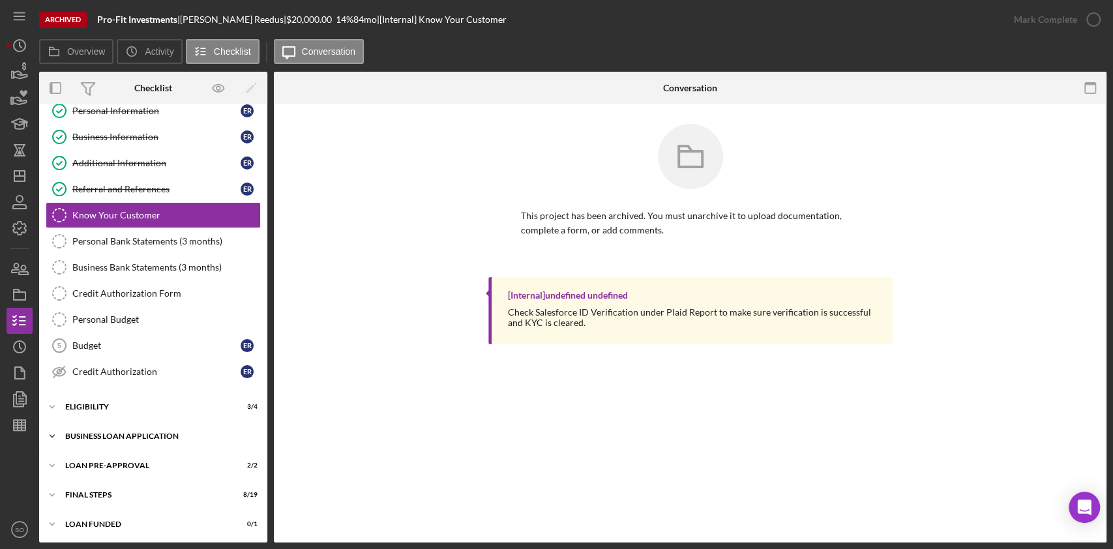
click at [157, 411] on div "BUSINESS LOAN APPLICATION" at bounding box center [158, 436] width 186 height 8
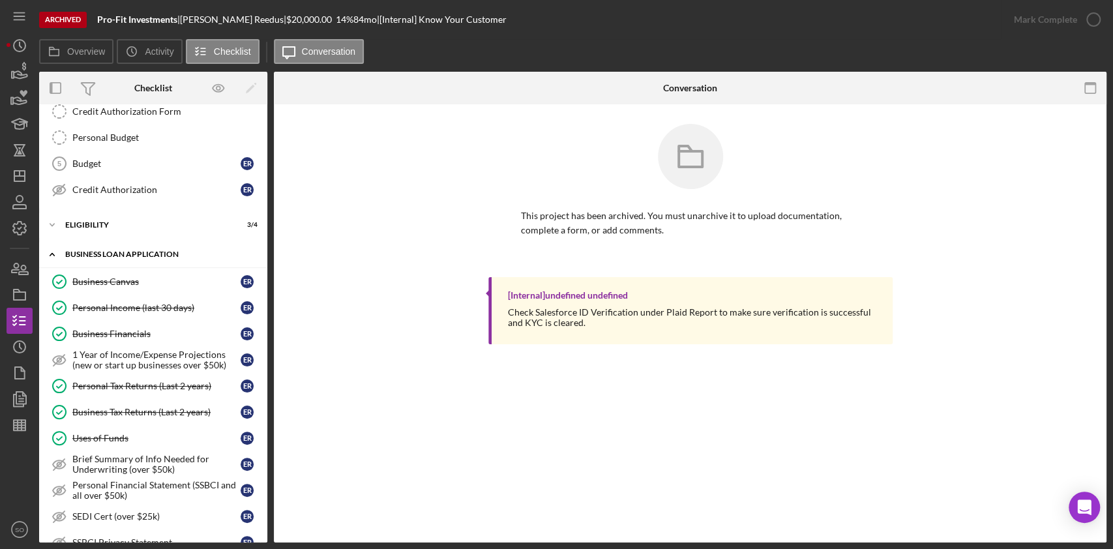
scroll to position [224, 0]
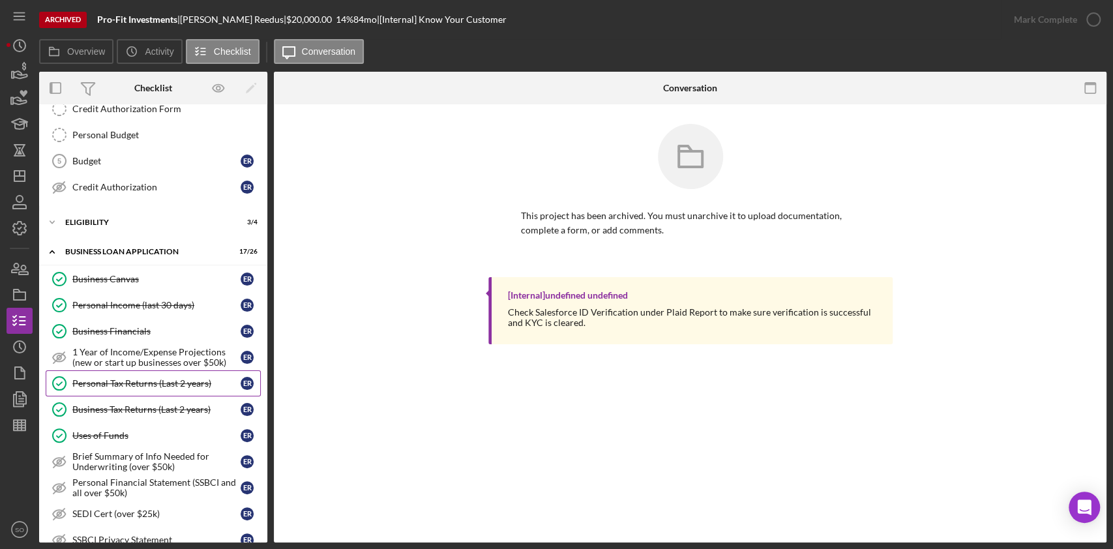
click at [161, 385] on div "Personal Tax Returns (Last 2 years)" at bounding box center [156, 383] width 168 height 10
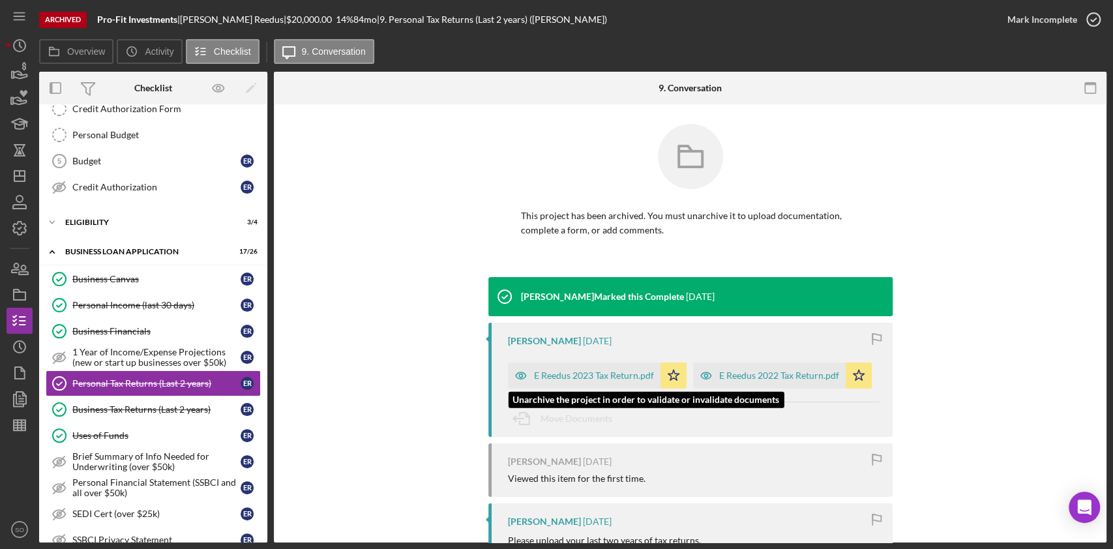
click at [597, 377] on div "E Reedus 2023 Tax Return.pdf" at bounding box center [594, 375] width 120 height 10
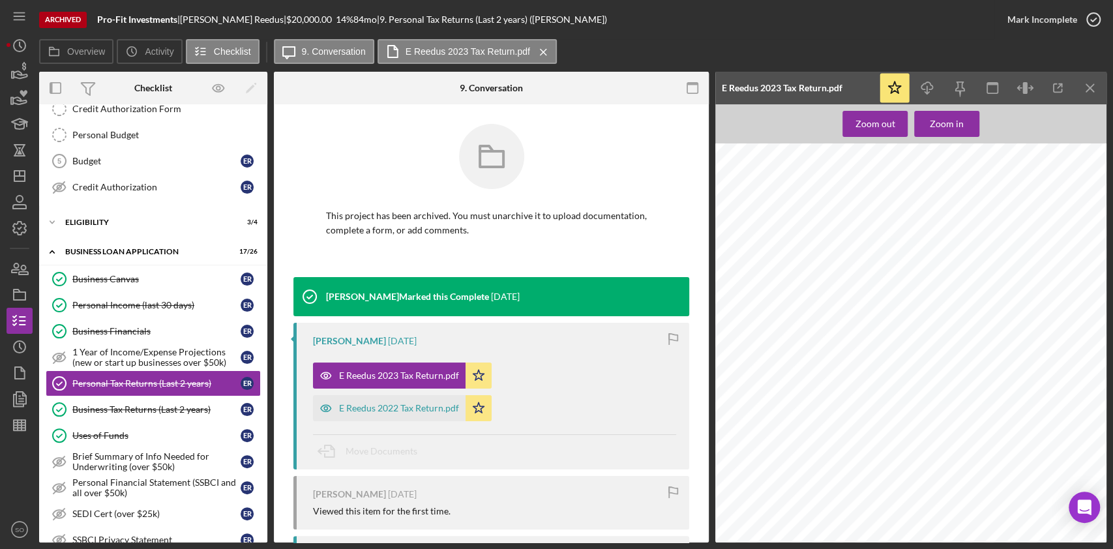
scroll to position [2713, 0]
